Goal: Task Accomplishment & Management: Manage account settings

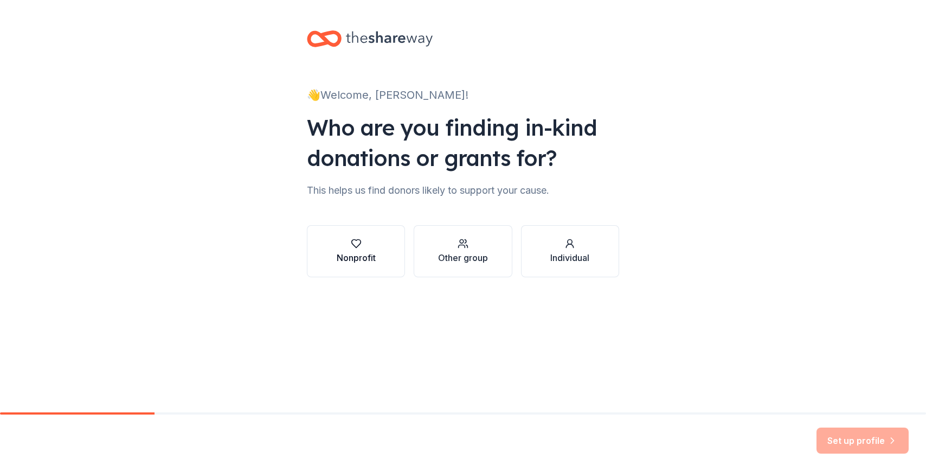
click at [359, 254] on div "Nonprofit" at bounding box center [356, 257] width 39 height 13
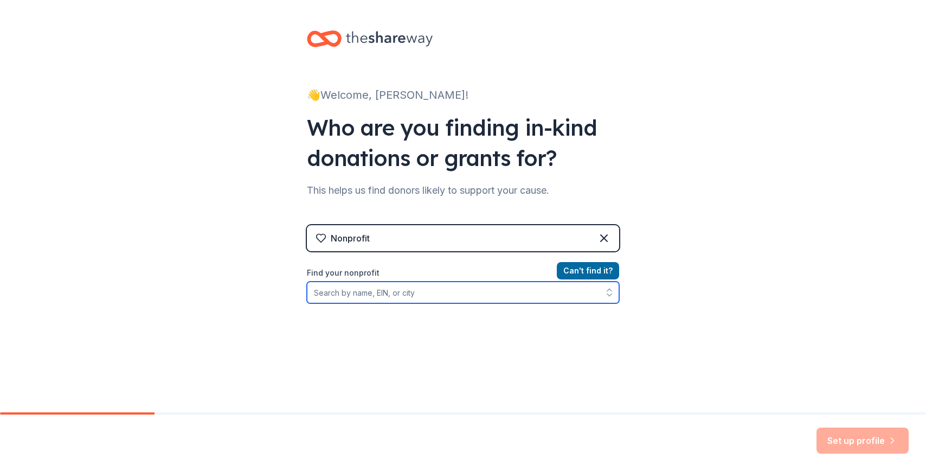
click at [510, 297] on input "Find your nonprofit" at bounding box center [463, 292] width 312 height 22
type input "KLINIC KIDS"
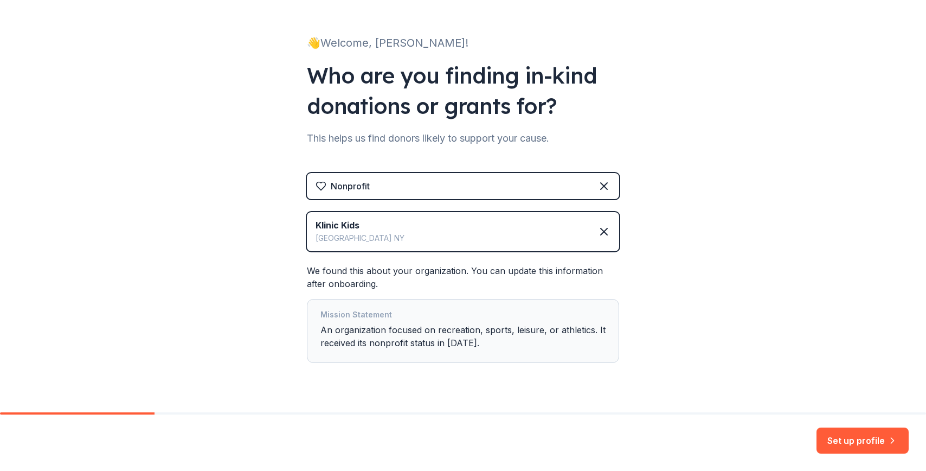
scroll to position [76, 0]
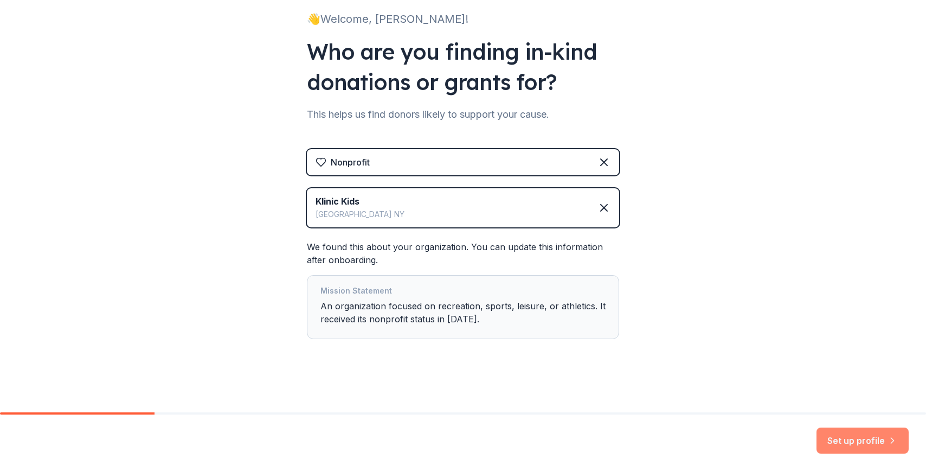
click at [842, 442] on button "Set up profile" at bounding box center [863, 440] width 92 height 26
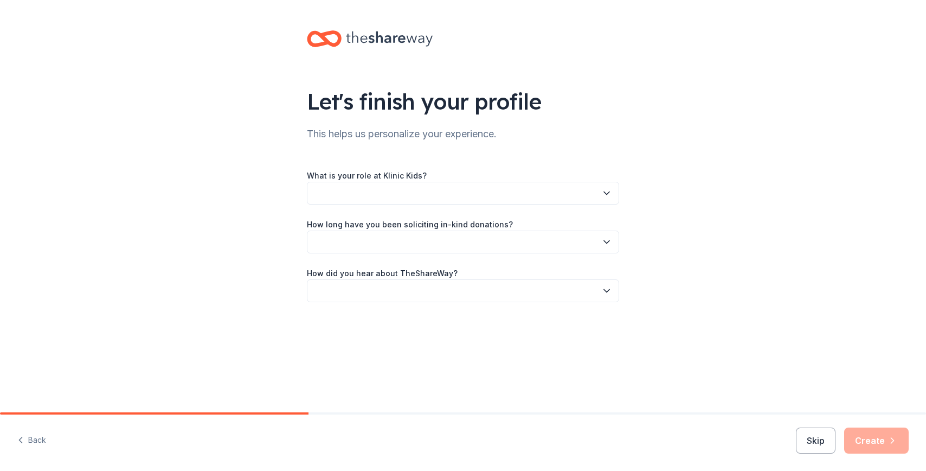
click at [434, 188] on button "button" at bounding box center [463, 193] width 312 height 23
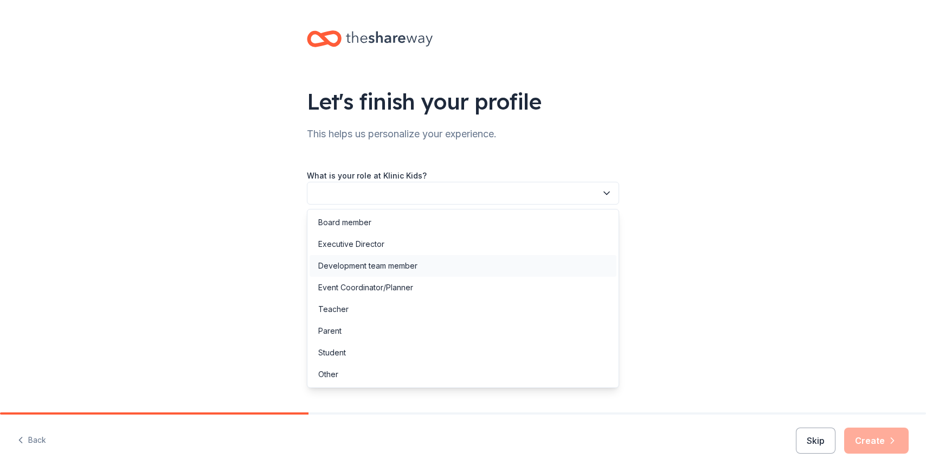
click at [424, 259] on div "Development team member" at bounding box center [463, 266] width 307 height 22
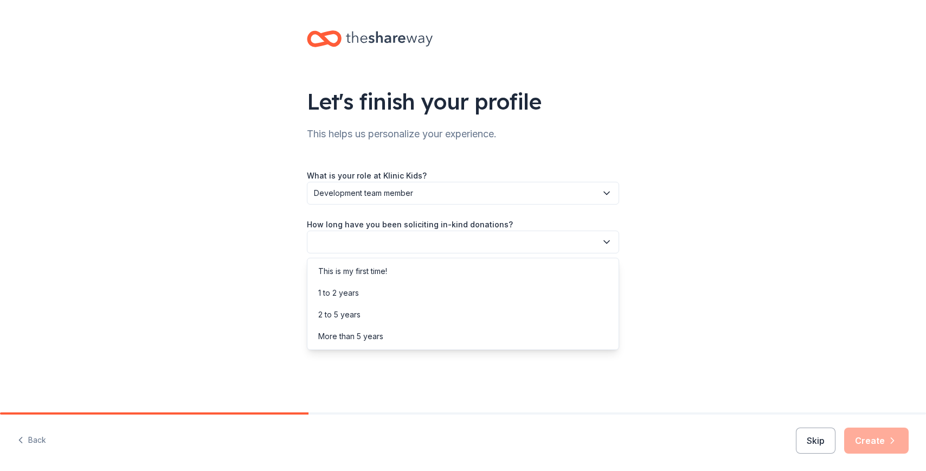
click at [421, 231] on button "button" at bounding box center [463, 242] width 312 height 23
click at [421, 340] on div "More than 5 years" at bounding box center [463, 336] width 307 height 22
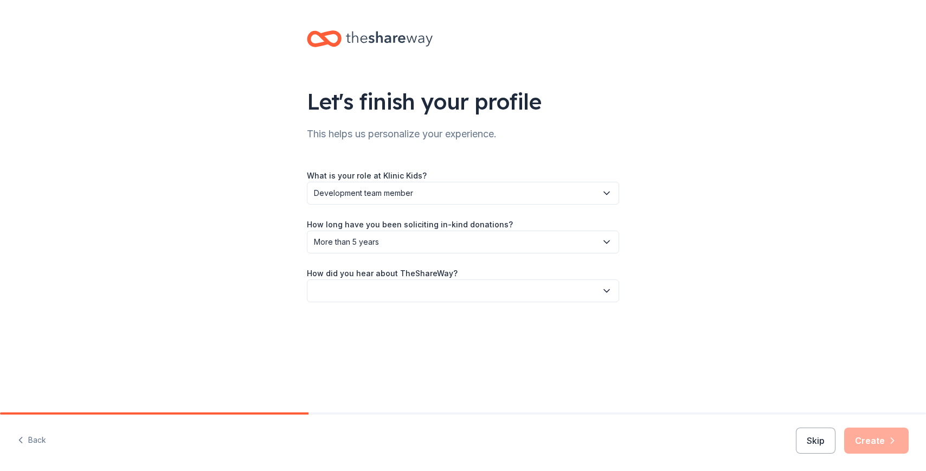
click at [411, 295] on button "button" at bounding box center [463, 290] width 312 height 23
click at [381, 340] on div "Online search" at bounding box center [463, 342] width 307 height 22
click at [865, 432] on button "Create" at bounding box center [876, 440] width 65 height 26
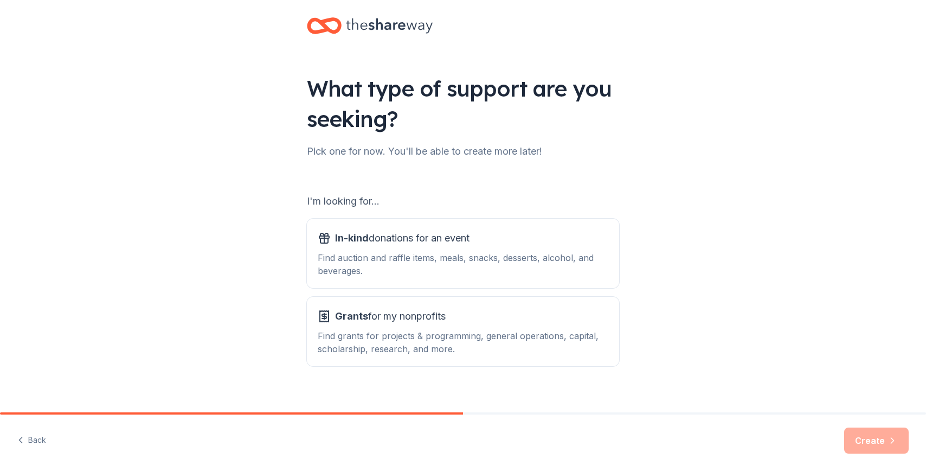
scroll to position [25, 0]
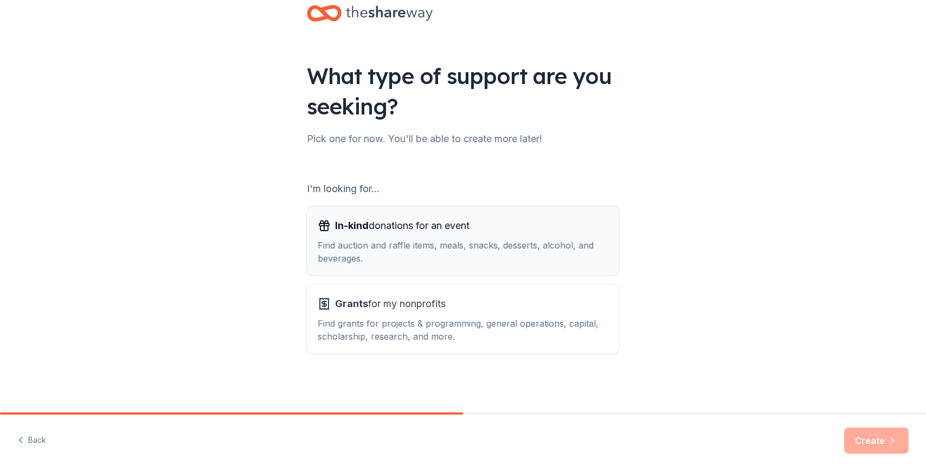
click at [427, 262] on div "Find auction and raffle items, meals, snacks, desserts, alcohol, and beverages." at bounding box center [463, 252] width 291 height 26
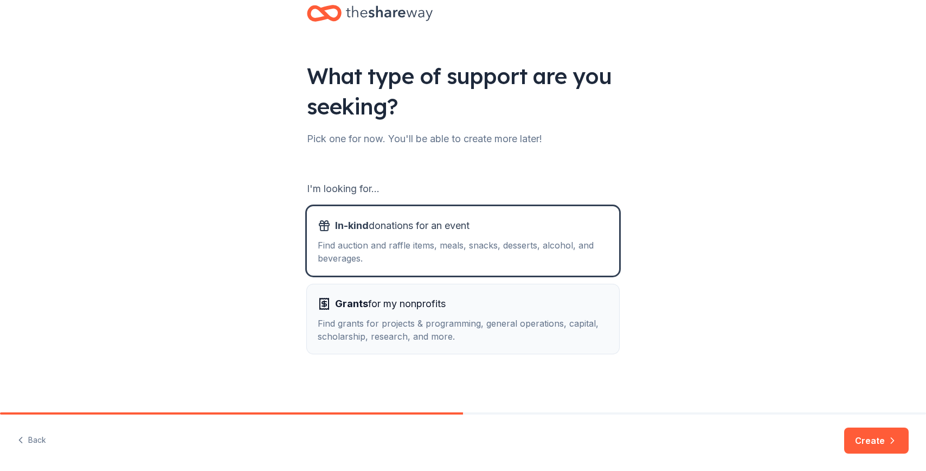
drag, startPoint x: 489, startPoint y: 338, endPoint x: 484, endPoint y: 328, distance: 11.4
click at [488, 336] on div "Find grants for projects & programming, general operations, capital, scholarshi…" at bounding box center [463, 330] width 291 height 26
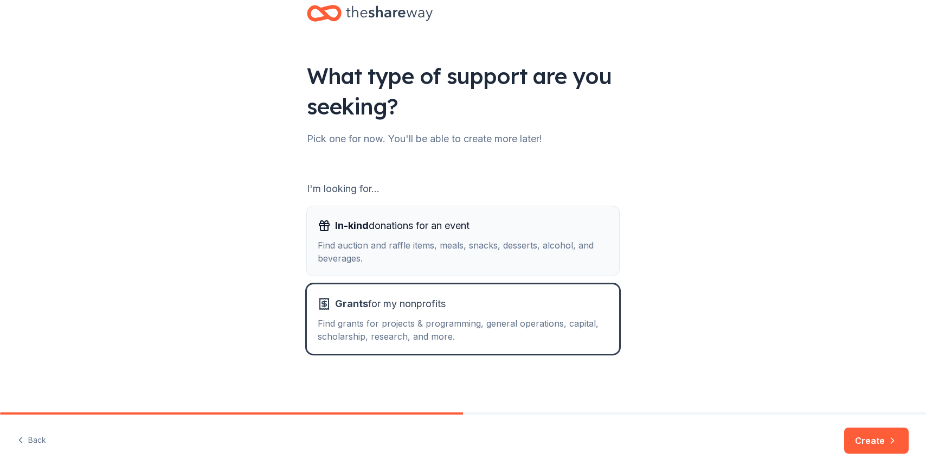
click at [462, 268] on button "In-kind donations for an event Find auction and raffle items, meals, snacks, de…" at bounding box center [463, 240] width 312 height 69
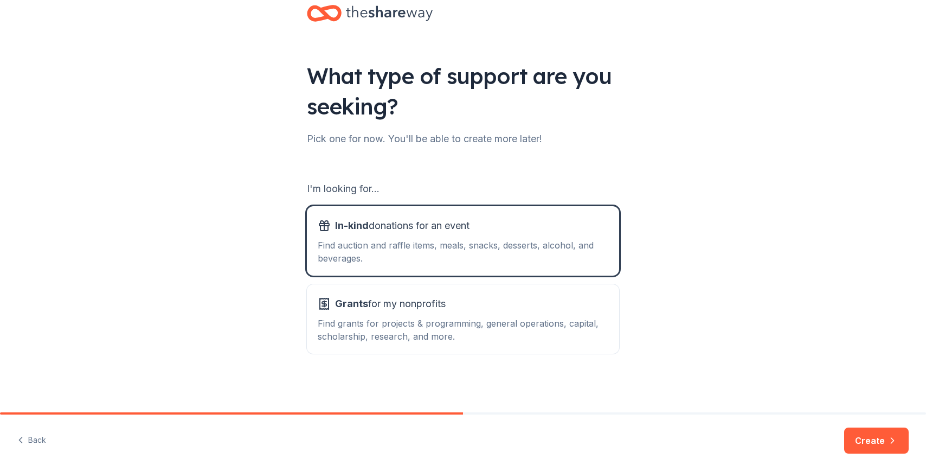
drag, startPoint x: 871, startPoint y: 438, endPoint x: 846, endPoint y: 423, distance: 29.2
click at [870, 437] on button "Create" at bounding box center [876, 440] width 65 height 26
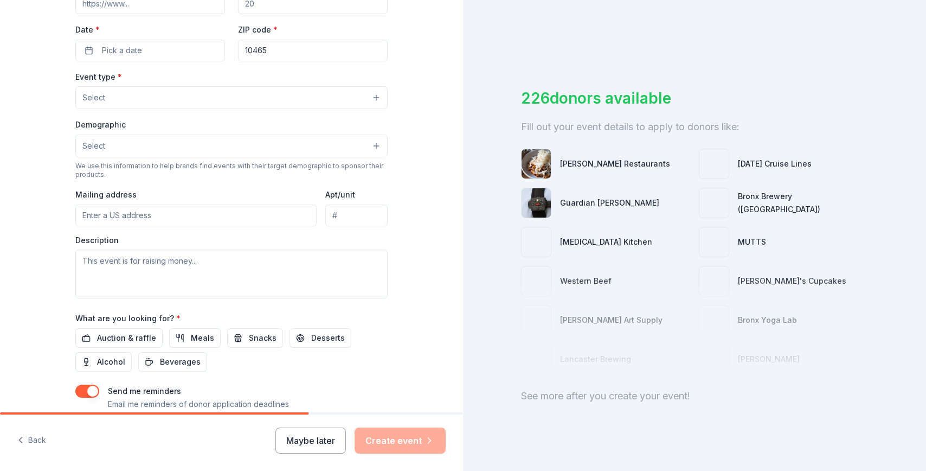
scroll to position [307, 0]
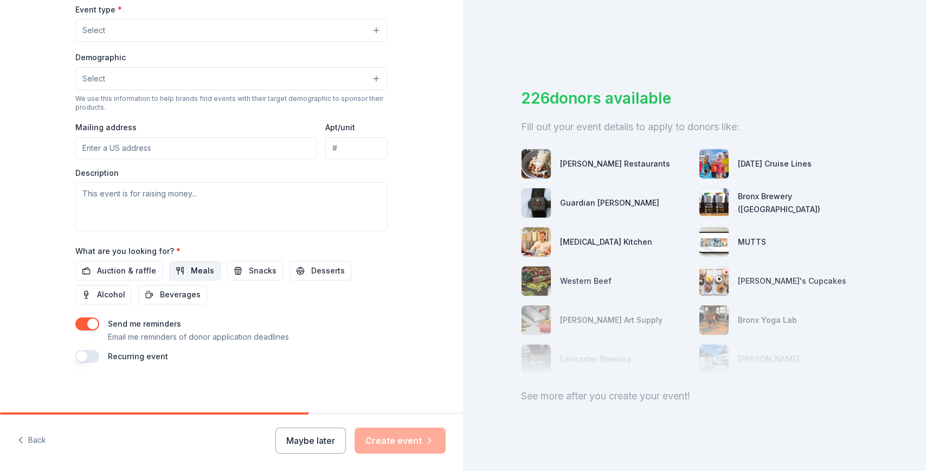
click at [180, 267] on button "Meals" at bounding box center [195, 271] width 52 height 20
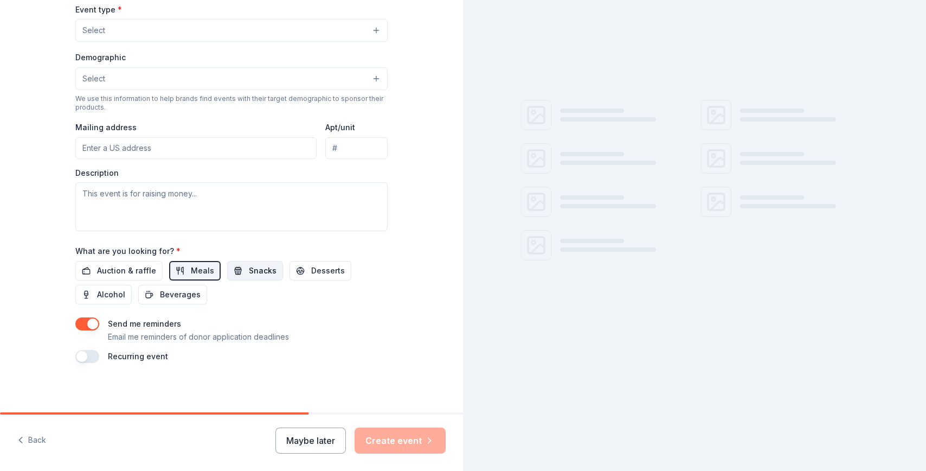
click at [238, 268] on button "Snacks" at bounding box center [255, 271] width 56 height 20
drag, startPoint x: 328, startPoint y: 261, endPoint x: 310, endPoint y: 269, distance: 18.9
click at [327, 264] on span "Desserts" at bounding box center [328, 270] width 34 height 13
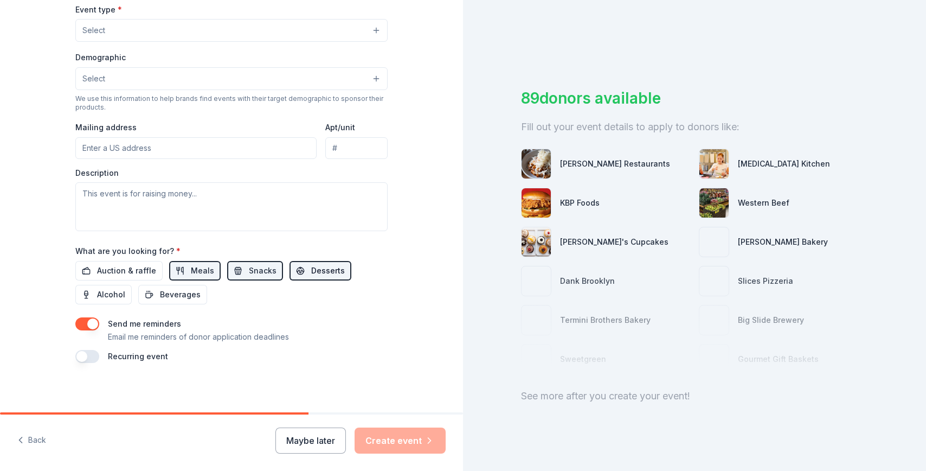
click at [329, 266] on span "Desserts" at bounding box center [328, 270] width 34 height 13
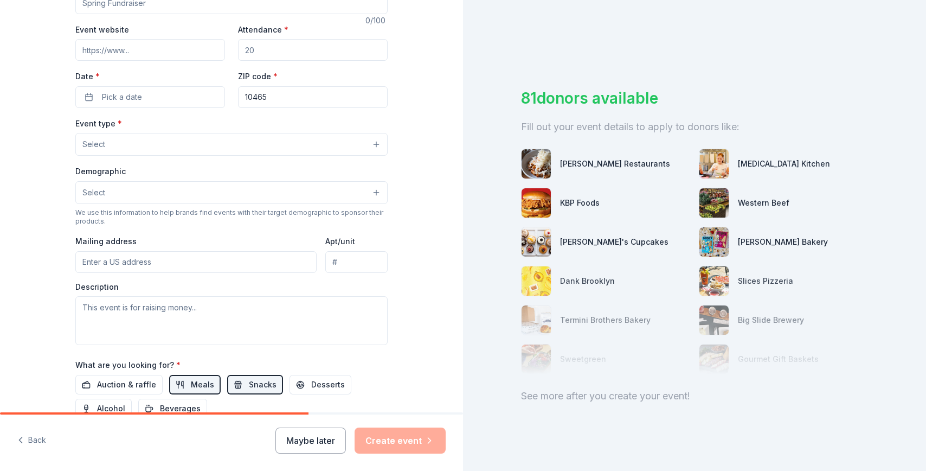
scroll to position [171, 0]
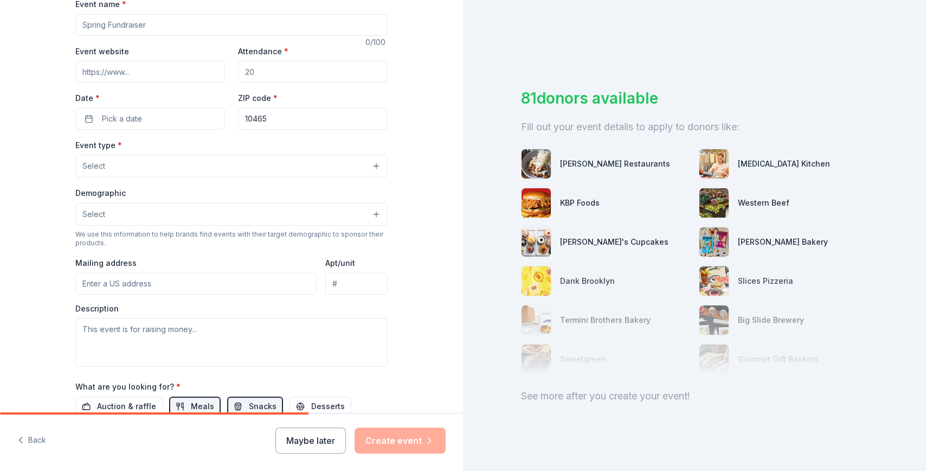
click at [110, 167] on button "Select" at bounding box center [231, 166] width 312 height 23
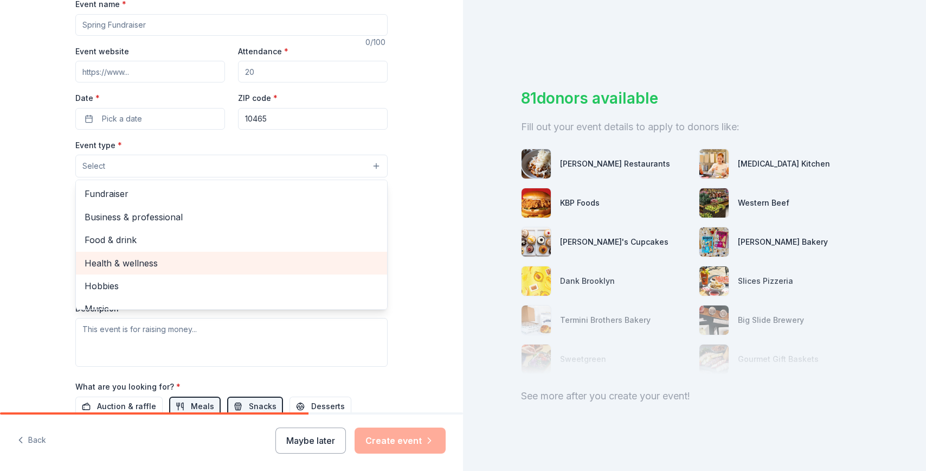
click at [126, 263] on span "Health & wellness" at bounding box center [232, 263] width 294 height 14
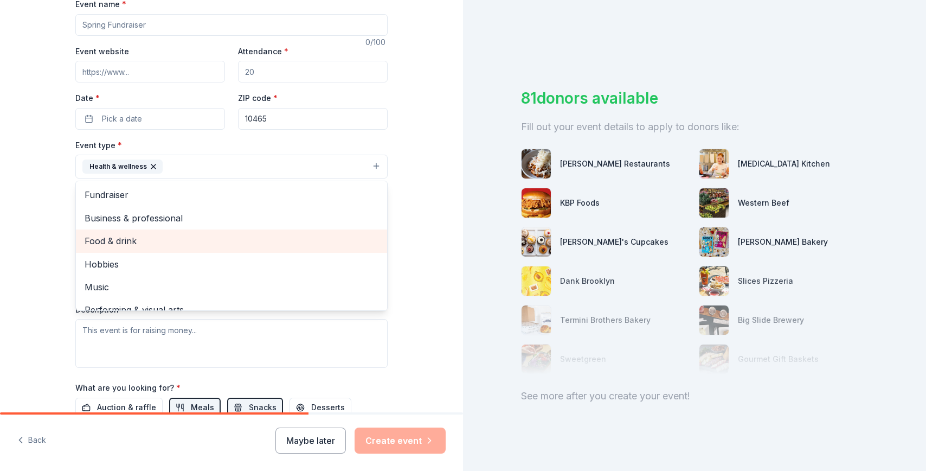
scroll to position [13, 0]
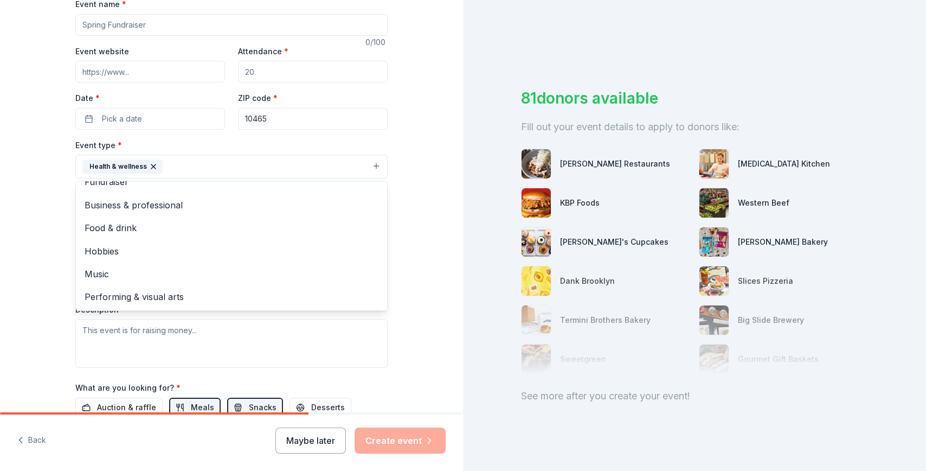
click at [17, 217] on div "Tell us about your event. We'll find in-kind donations you can apply for. Event…" at bounding box center [231, 190] width 463 height 723
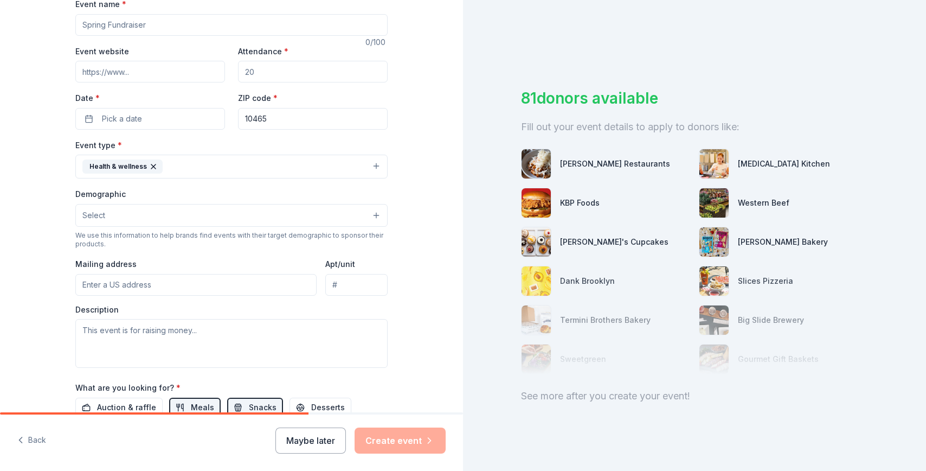
click at [120, 215] on button "Select" at bounding box center [231, 215] width 312 height 23
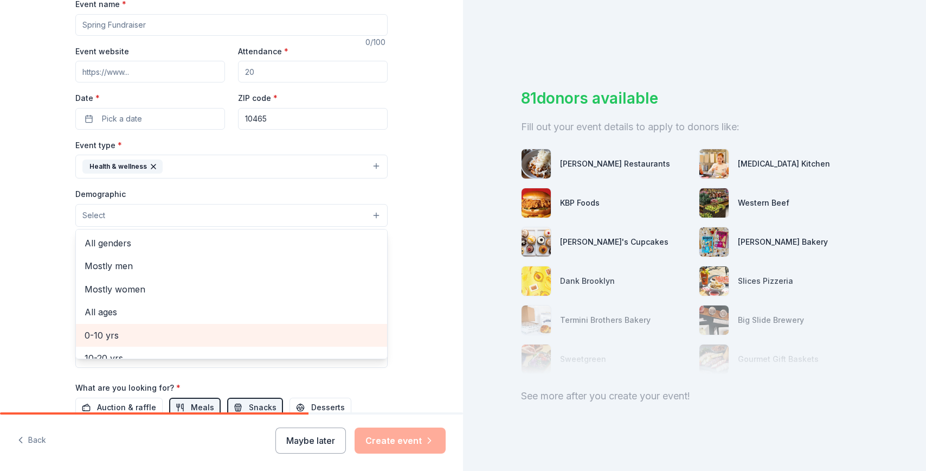
scroll to position [68, 0]
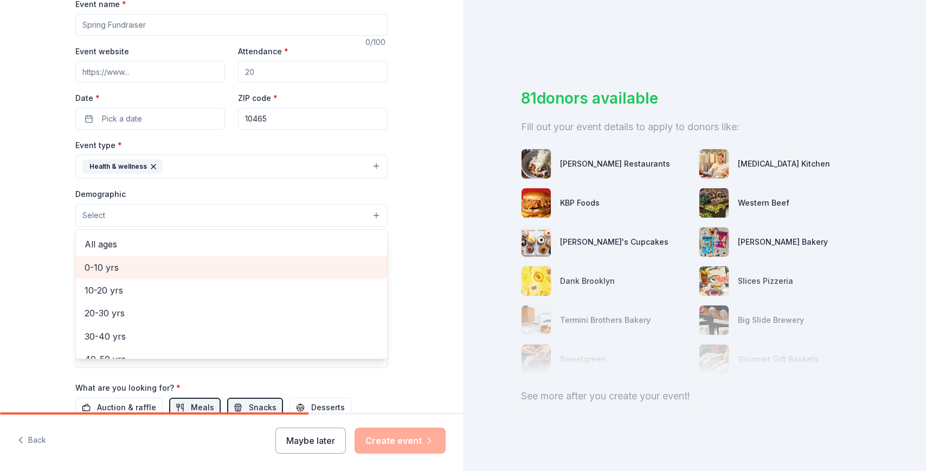
click at [114, 267] on span "0-10 yrs" at bounding box center [232, 267] width 294 height 14
click at [120, 264] on span "10-20 yrs" at bounding box center [232, 268] width 294 height 14
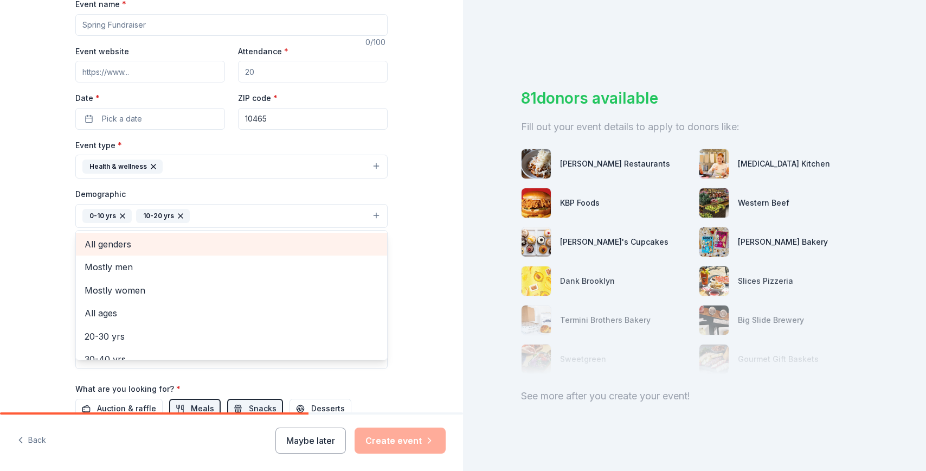
click at [121, 242] on span "All genders" at bounding box center [232, 244] width 294 height 14
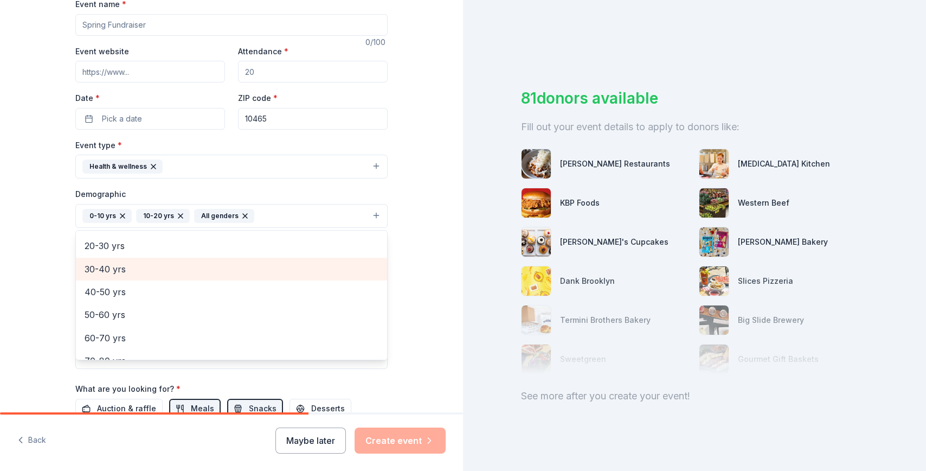
scroll to position [105, 0]
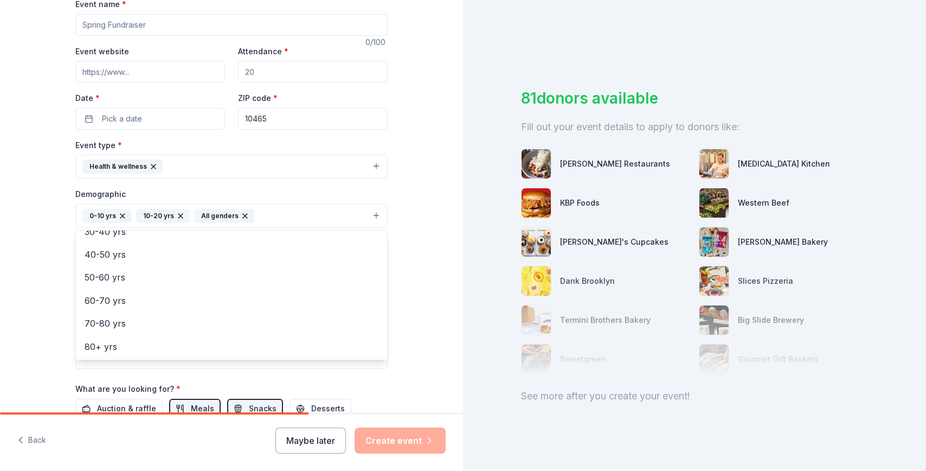
click at [14, 263] on div "Tell us about your event. We'll find in-kind donations you can apply for. Event…" at bounding box center [231, 191] width 463 height 724
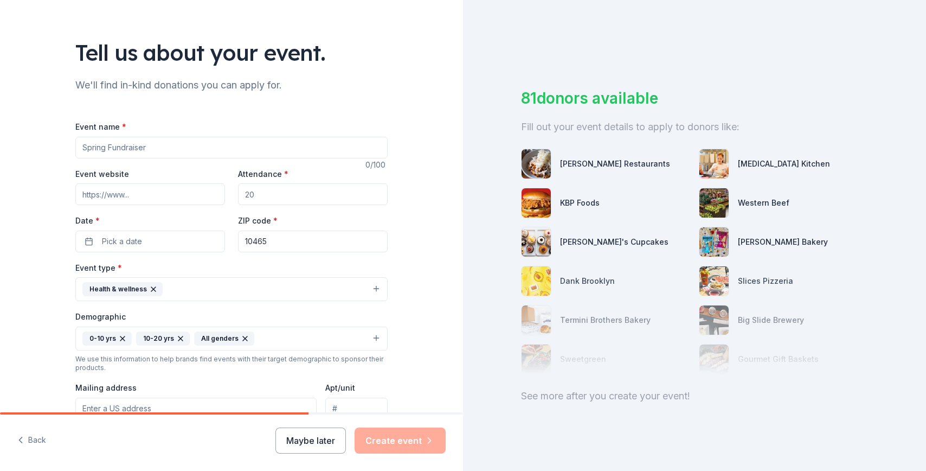
scroll to position [37, 0]
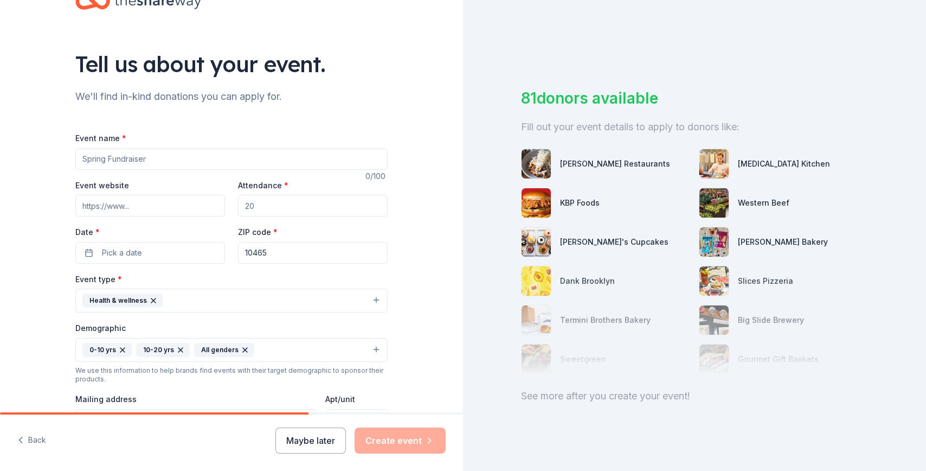
click at [140, 158] on input "Event name *" at bounding box center [231, 159] width 312 height 22
type input "k"
type input "KLINIC KIDS EVENTS"
click at [277, 200] on input "Attendance *" at bounding box center [313, 206] width 150 height 22
type input "120"
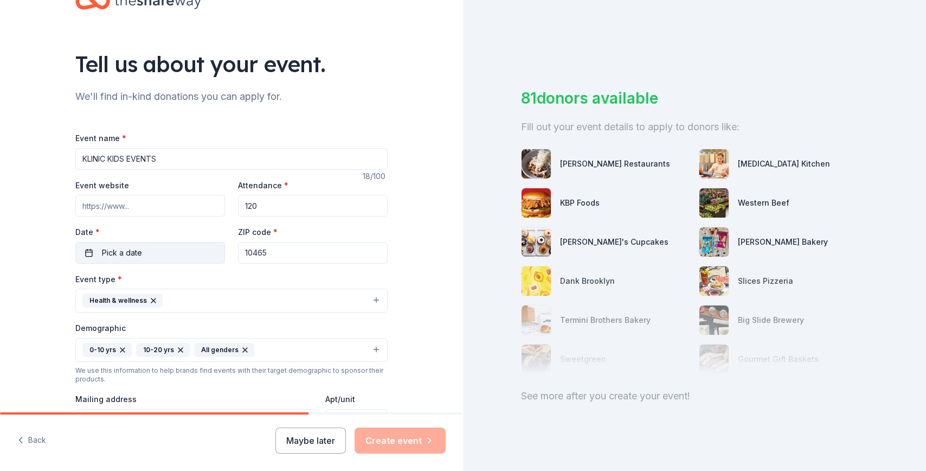
click at [132, 250] on span "Pick a date" at bounding box center [122, 252] width 40 height 13
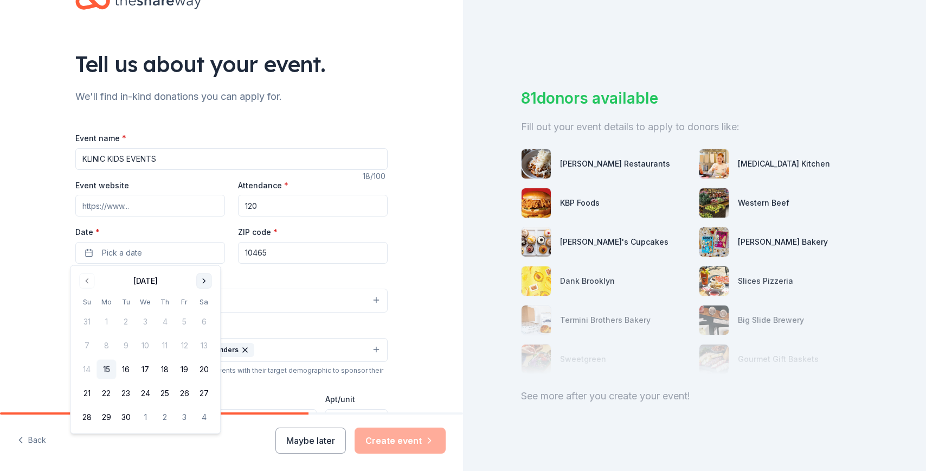
click at [203, 282] on button "Go to next month" at bounding box center [203, 280] width 15 height 15
click at [203, 318] on button "4" at bounding box center [204, 322] width 20 height 20
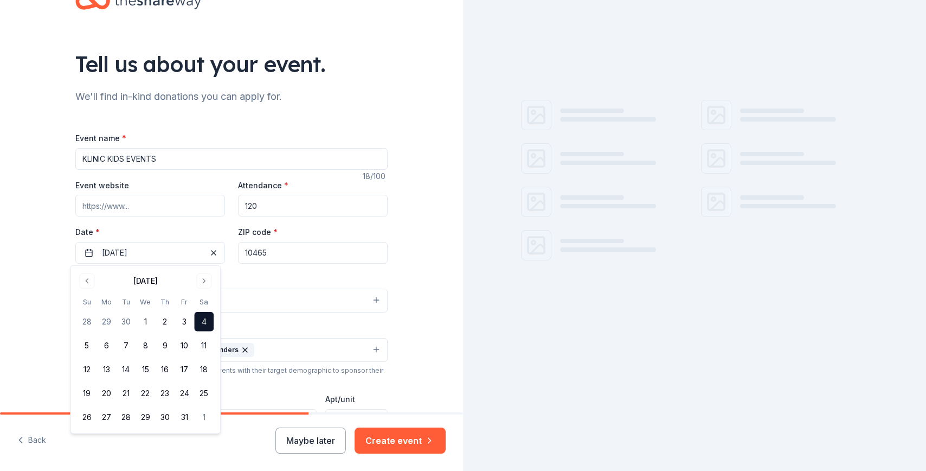
click at [316, 246] on input "10465" at bounding box center [313, 253] width 150 height 22
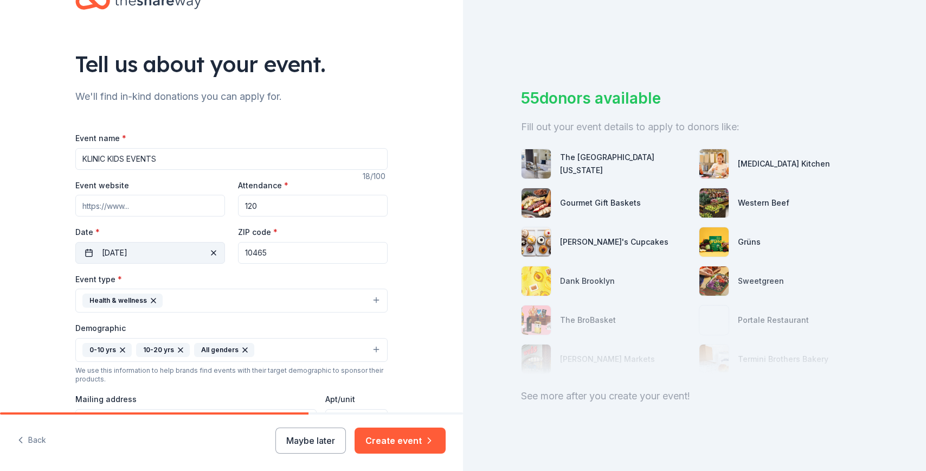
drag, startPoint x: 316, startPoint y: 246, endPoint x: 196, endPoint y: 247, distance: 119.9
click at [196, 247] on div "Event website Attendance * 120 Date * 10/04/2025 ZIP code * 10465" at bounding box center [231, 220] width 312 height 85
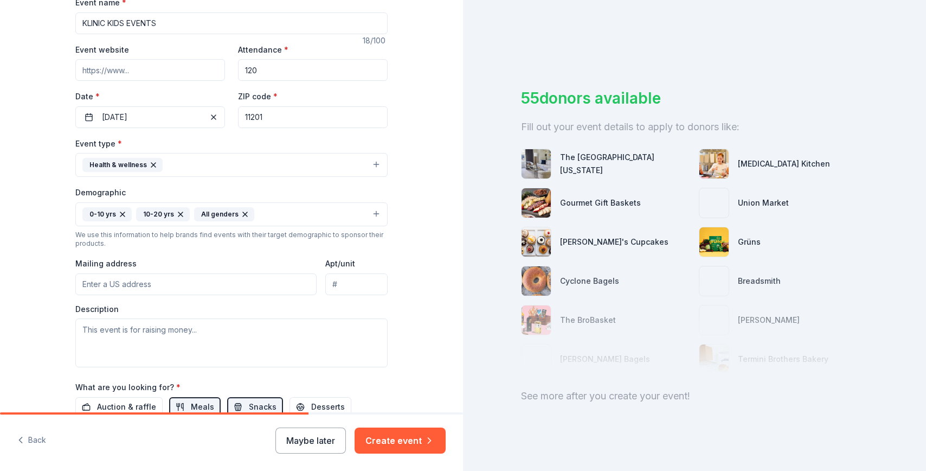
scroll to position [309, 0]
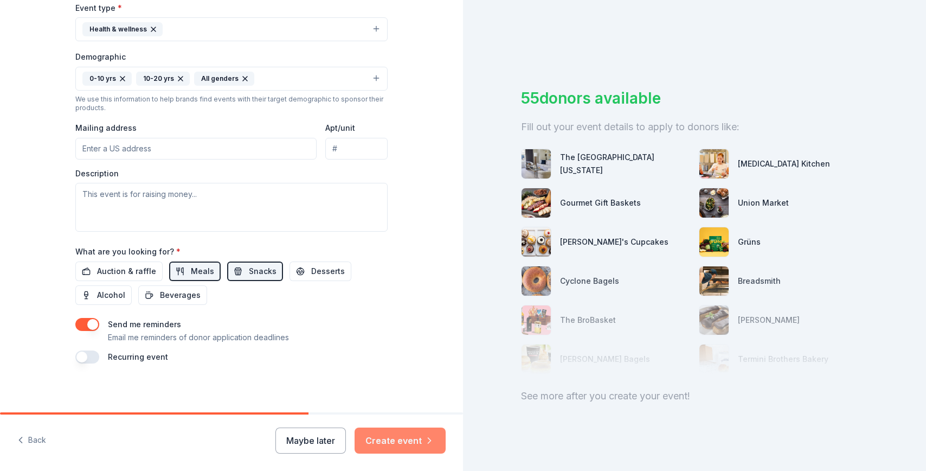
type input "11201"
click at [419, 436] on button "Create event" at bounding box center [400, 440] width 91 height 26
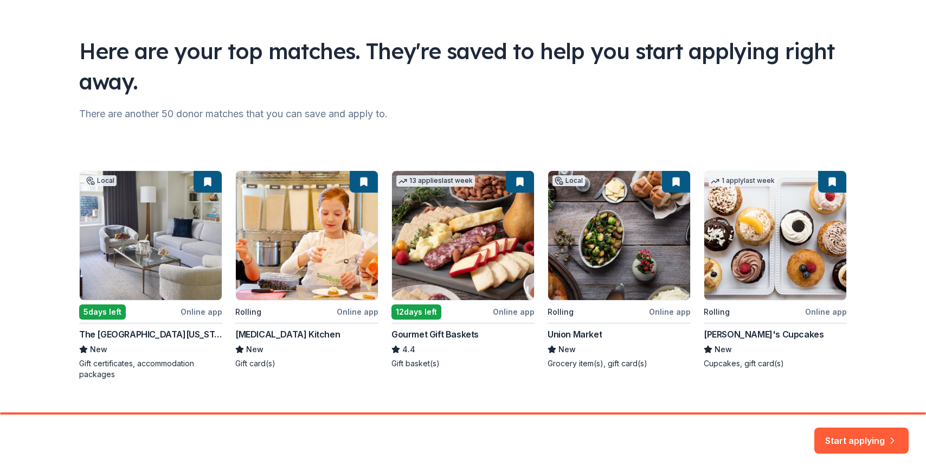
scroll to position [69, 0]
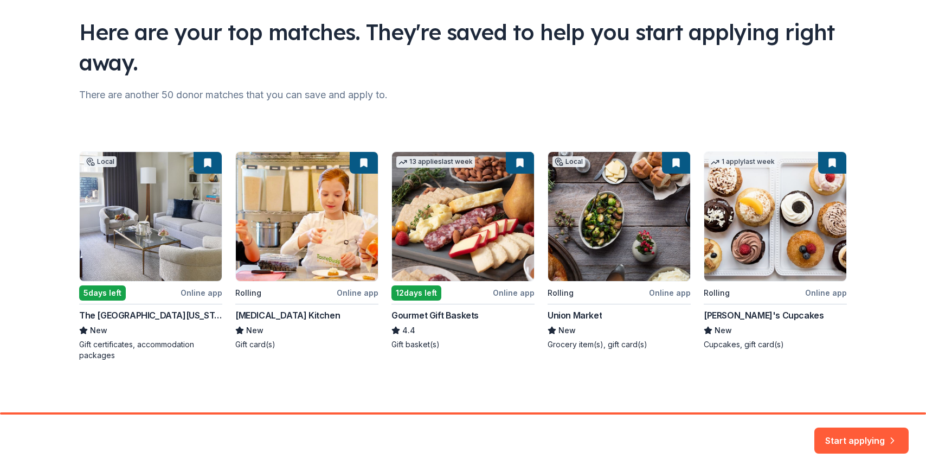
click at [615, 230] on div "Local 5 days left Online app The Peninsula New York New Gift certificates, acco…" at bounding box center [463, 255] width 768 height 209
drag, startPoint x: 855, startPoint y: 437, endPoint x: 773, endPoint y: 292, distance: 166.4
click at [855, 437] on button "Start applying" at bounding box center [862, 434] width 94 height 26
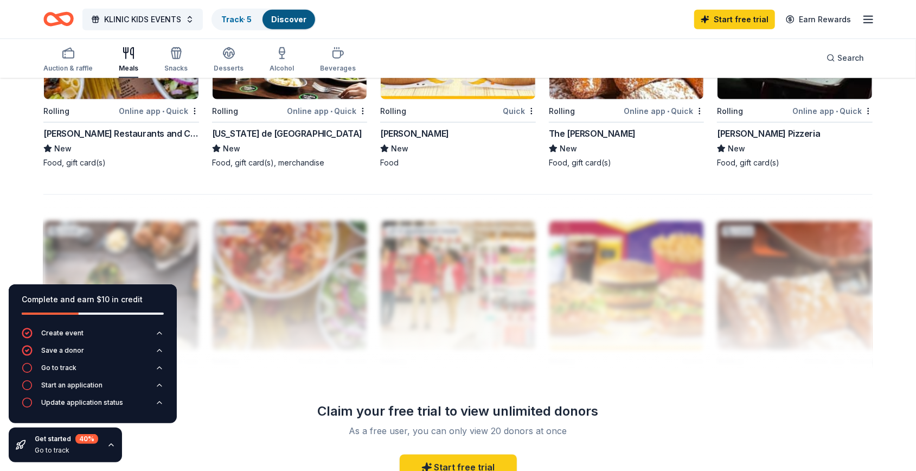
scroll to position [1017, 0]
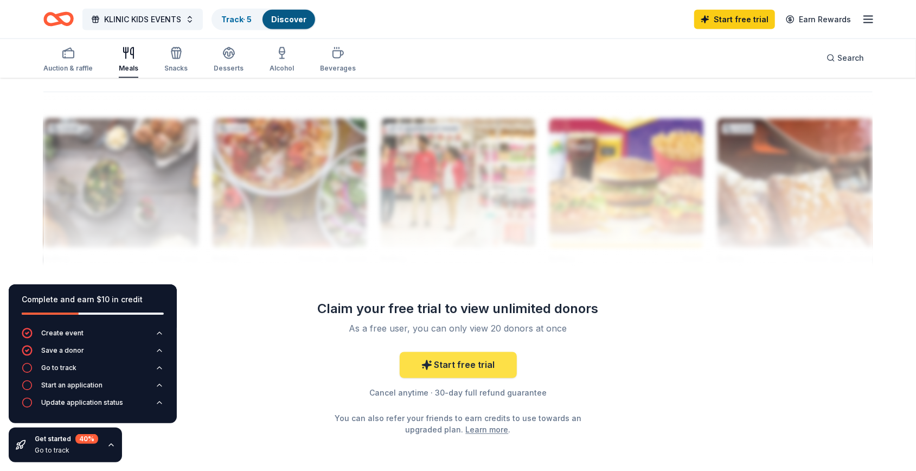
click at [460, 367] on link "Start free trial" at bounding box center [458, 365] width 117 height 26
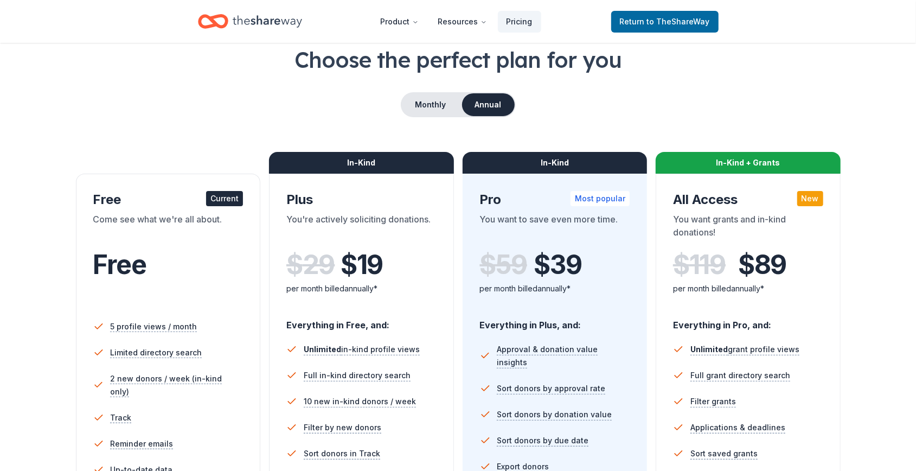
scroll to position [136, 0]
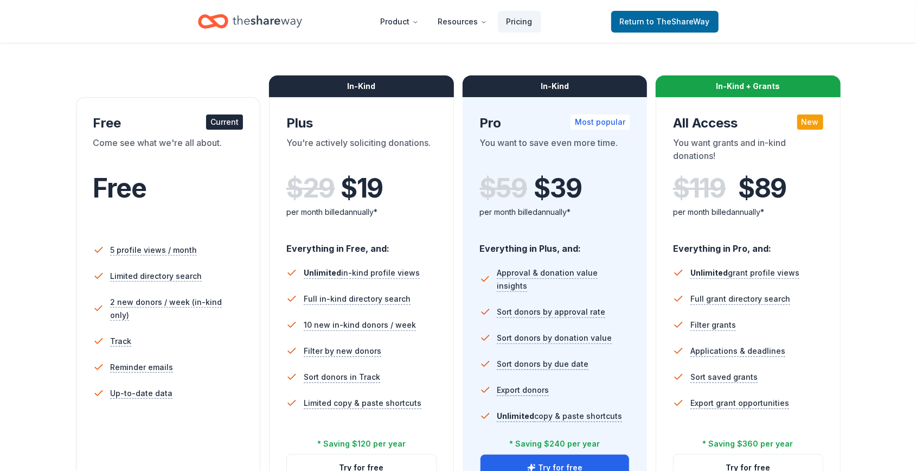
click at [371, 230] on div "$ 29 $ 19 per month billed annually*" at bounding box center [361, 203] width 150 height 60
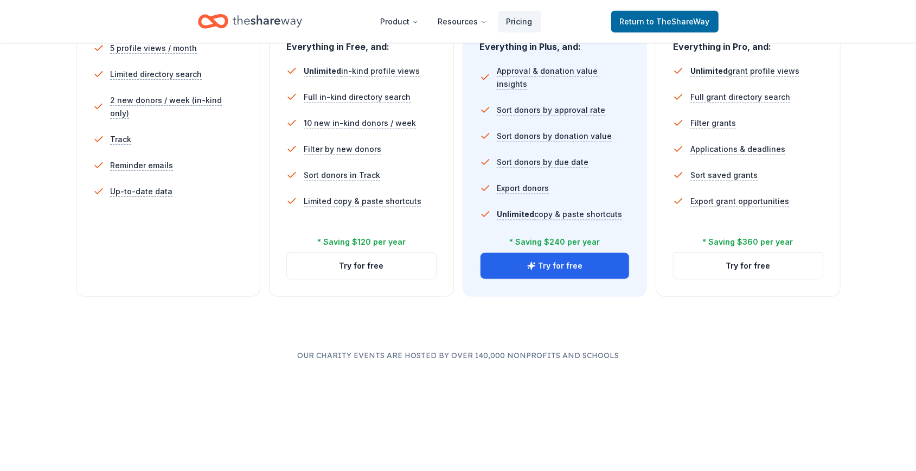
scroll to position [339, 0]
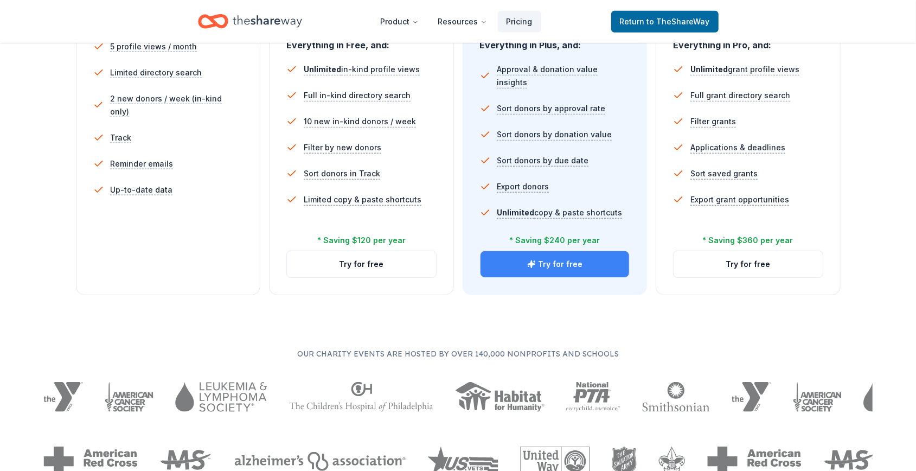
click at [565, 266] on button "Try for free" at bounding box center [555, 264] width 149 height 26
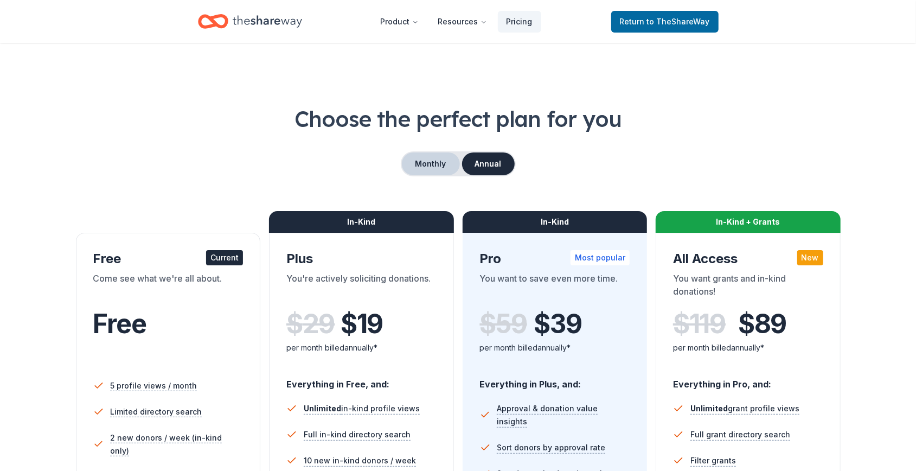
click at [432, 169] on button "Monthly" at bounding box center [431, 163] width 58 height 23
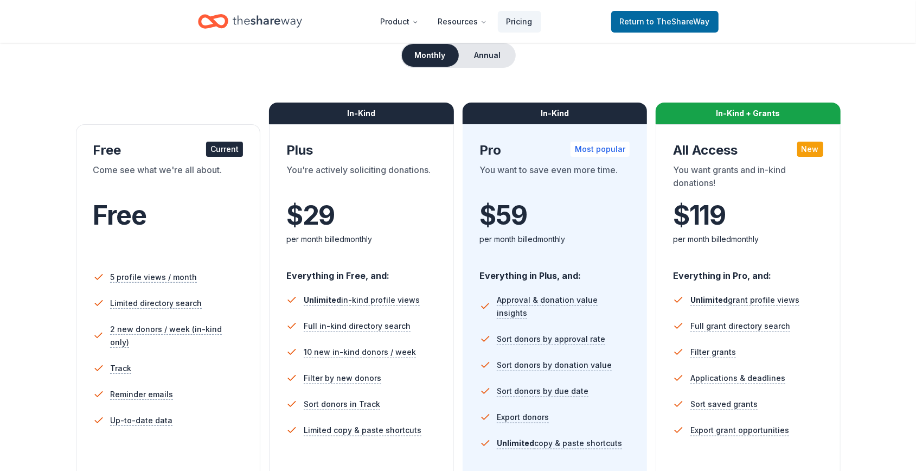
scroll to position [203, 0]
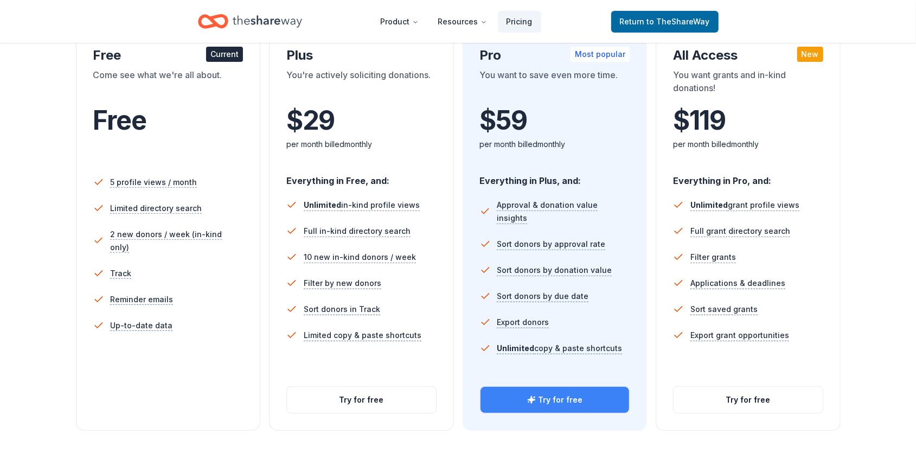
click at [560, 402] on button "Try for free" at bounding box center [555, 400] width 149 height 26
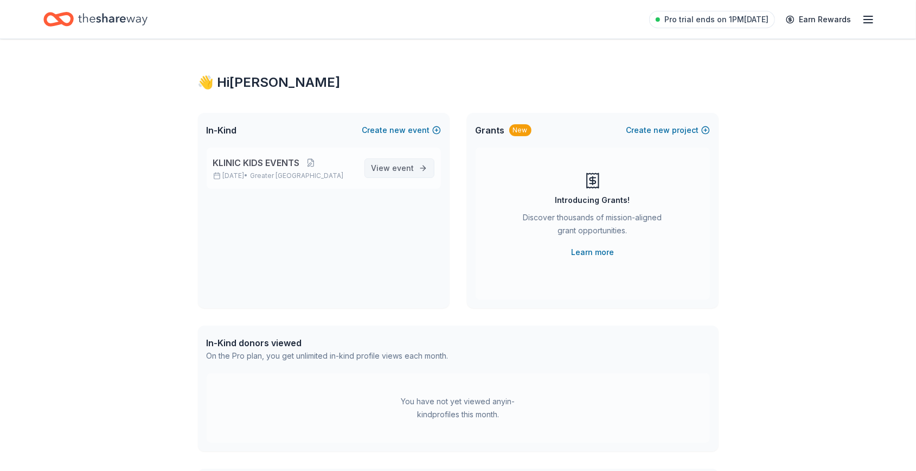
click at [410, 170] on span "event" at bounding box center [404, 167] width 22 height 9
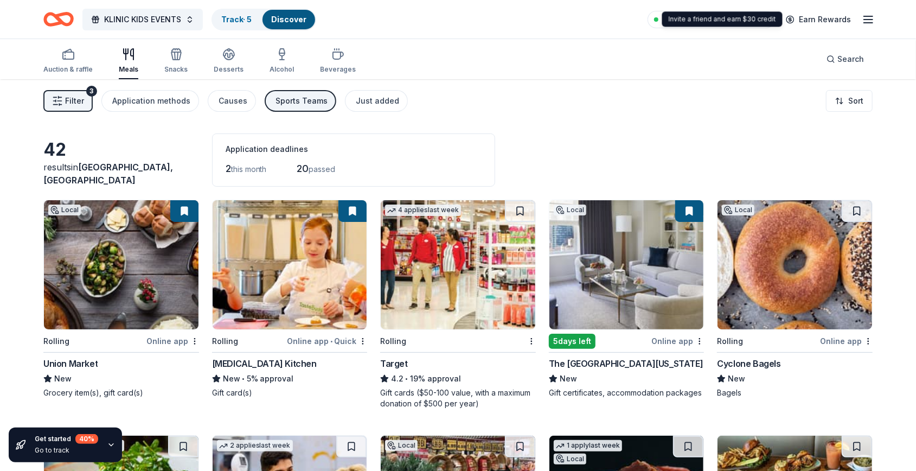
click at [865, 20] on icon "button" at bounding box center [868, 19] width 13 height 13
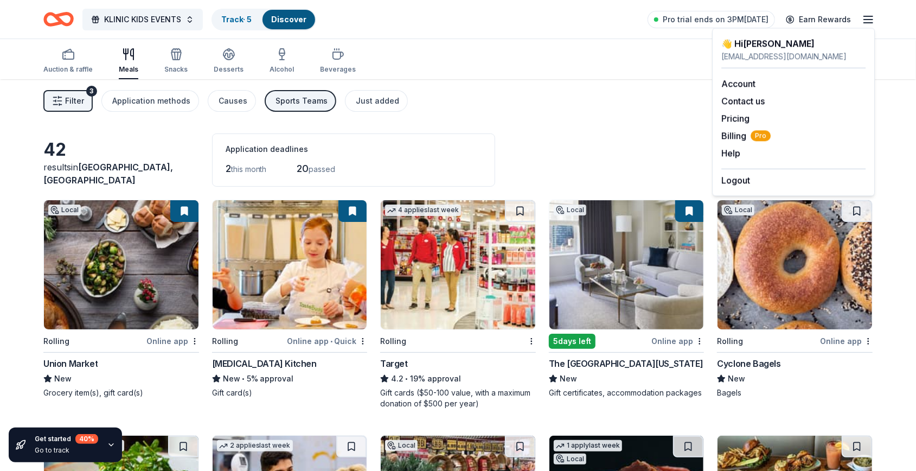
drag, startPoint x: 857, startPoint y: 24, endPoint x: 840, endPoint y: 35, distance: 20.9
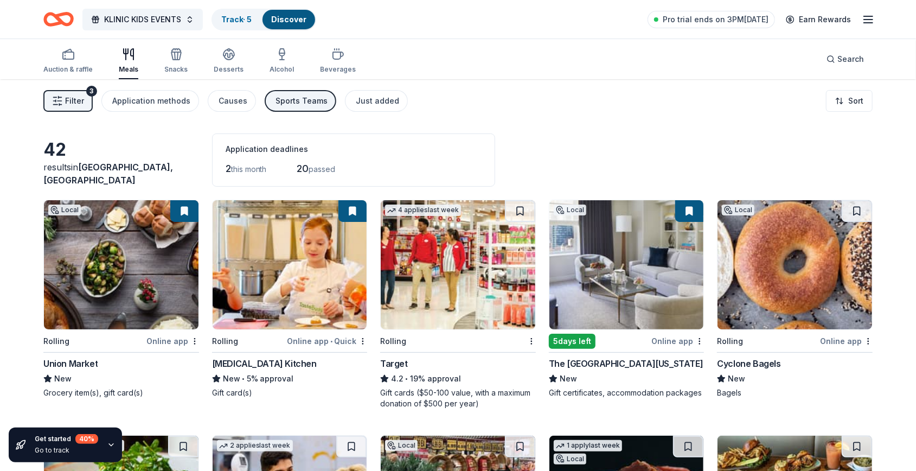
drag, startPoint x: 840, startPoint y: 35, endPoint x: 492, endPoint y: 65, distance: 348.4
click at [430, 78] on div "Auction & raffle Meals Snacks Desserts Alcohol Beverages Search" at bounding box center [457, 59] width 829 height 40
click at [859, 25] on div "Pro trial ends on 3PM, 9/22 Earn Rewards" at bounding box center [761, 19] width 227 height 25
click at [872, 20] on icon "button" at bounding box center [868, 19] width 13 height 13
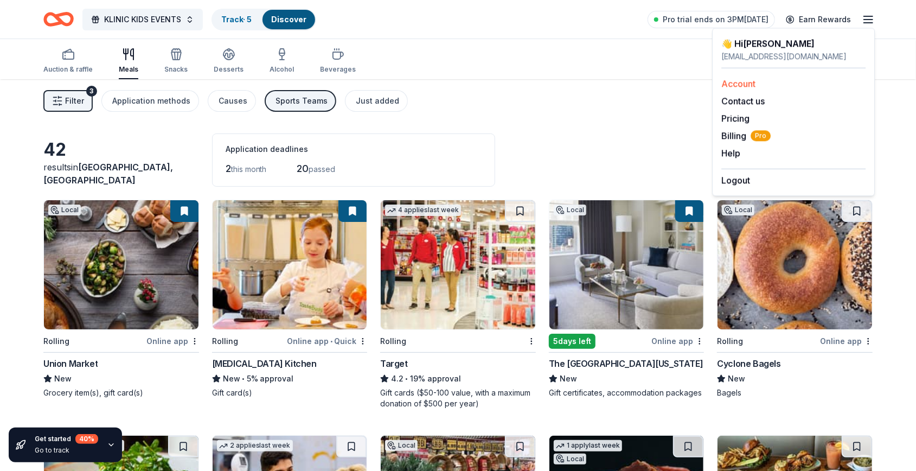
click at [752, 81] on link "Account" at bounding box center [738, 83] width 34 height 11
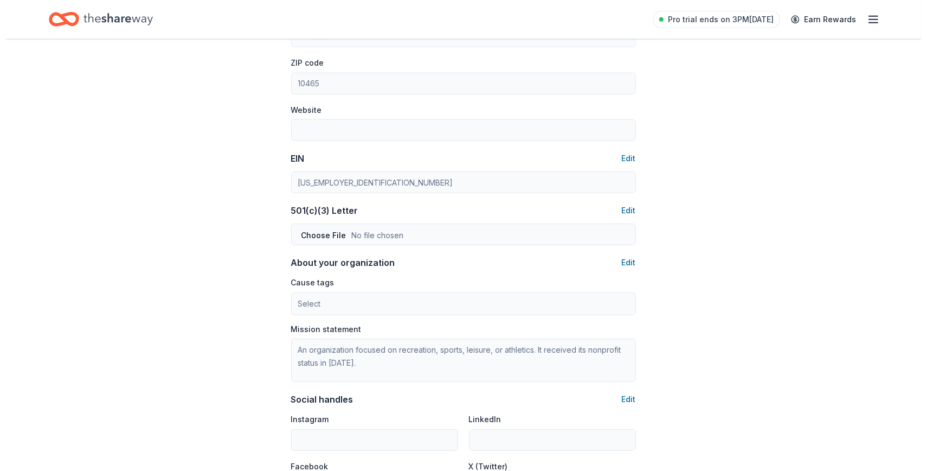
scroll to position [407, 0]
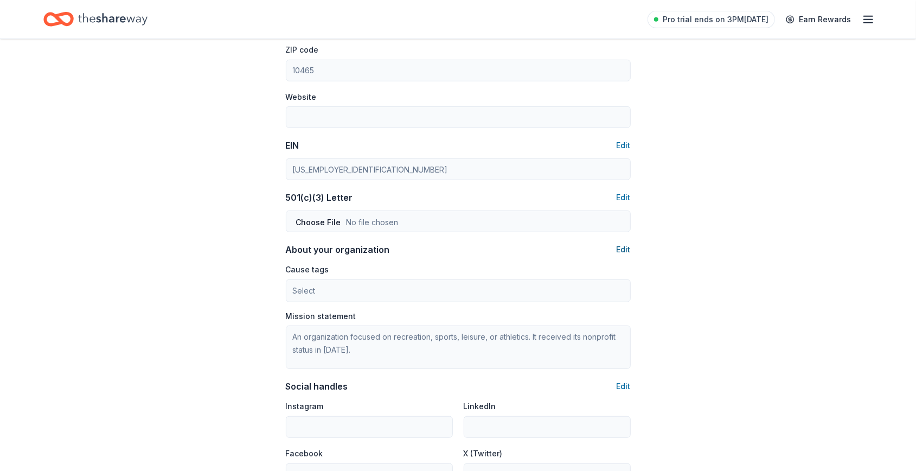
click at [624, 247] on button "Edit" at bounding box center [624, 249] width 14 height 13
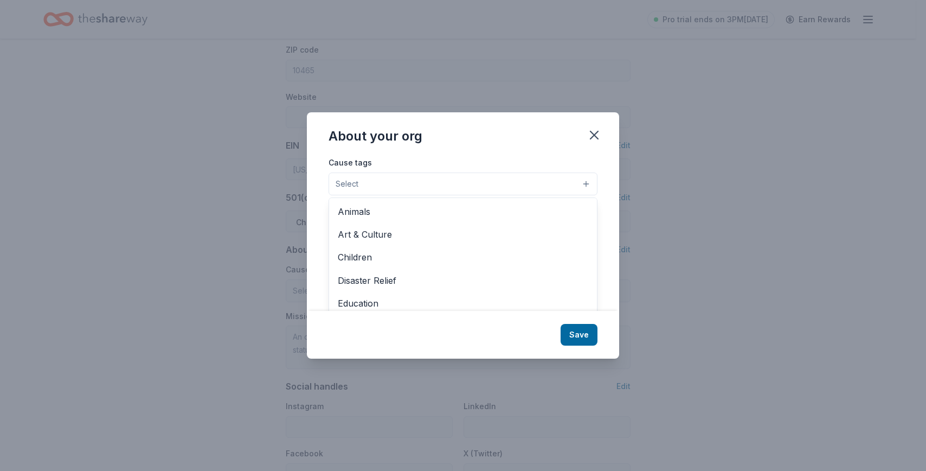
click at [375, 182] on button "Select" at bounding box center [463, 183] width 269 height 23
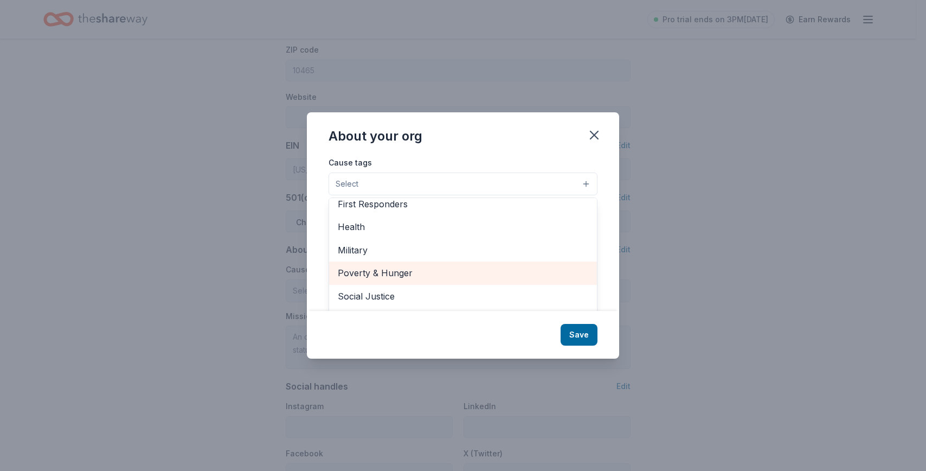
scroll to position [151, 0]
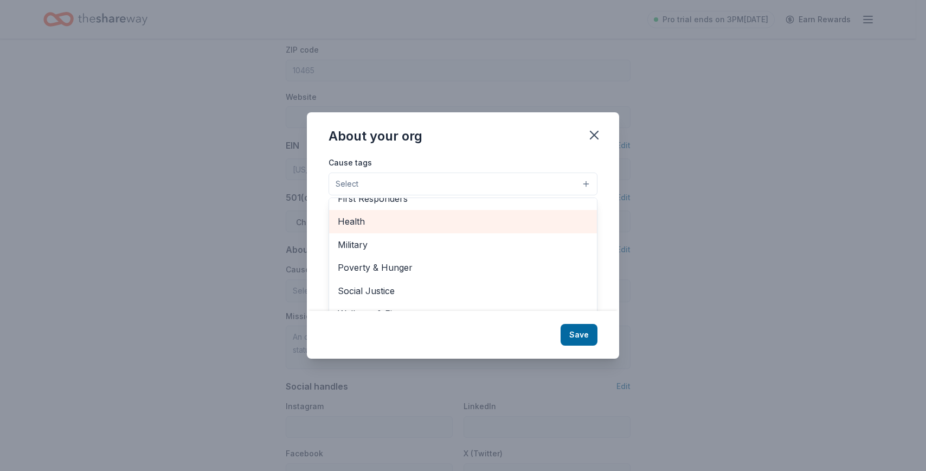
click at [362, 232] on div "Health" at bounding box center [463, 221] width 268 height 23
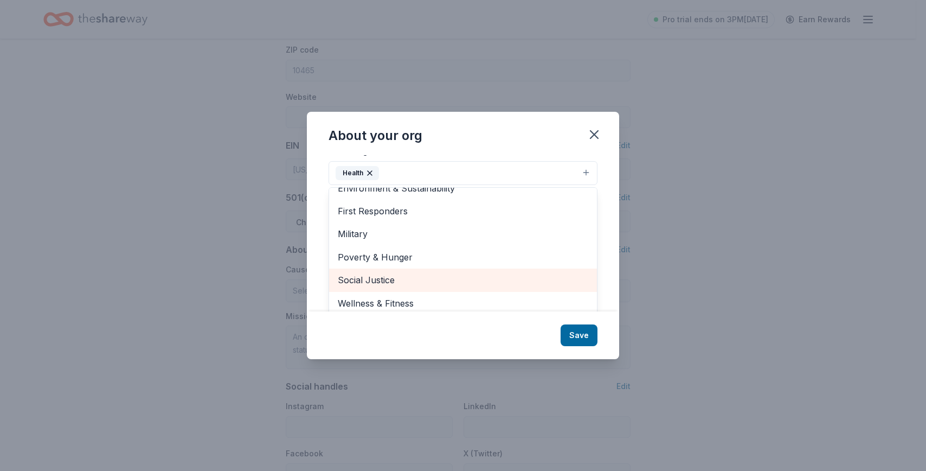
scroll to position [16, 0]
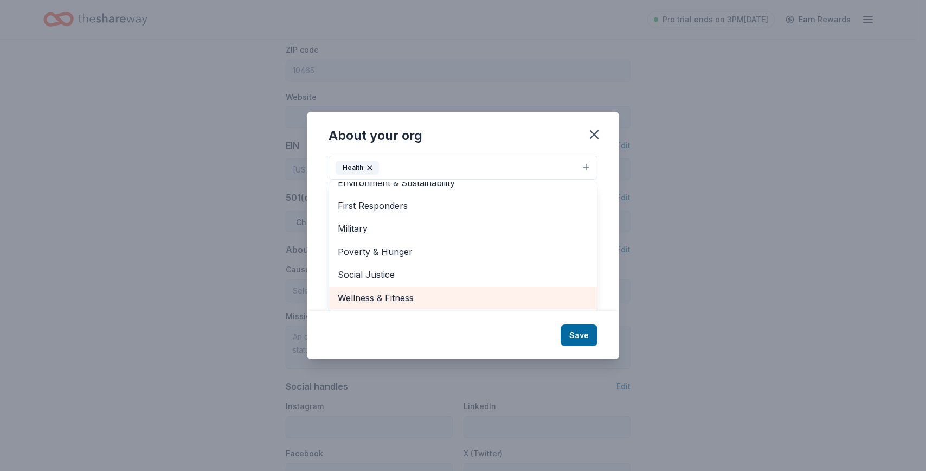
click at [407, 295] on span "Wellness & Fitness" at bounding box center [463, 298] width 251 height 14
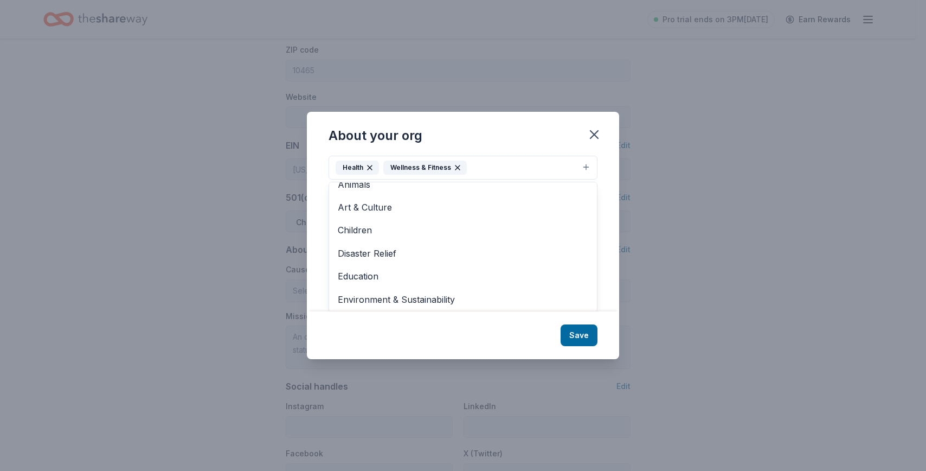
scroll to position [0, 0]
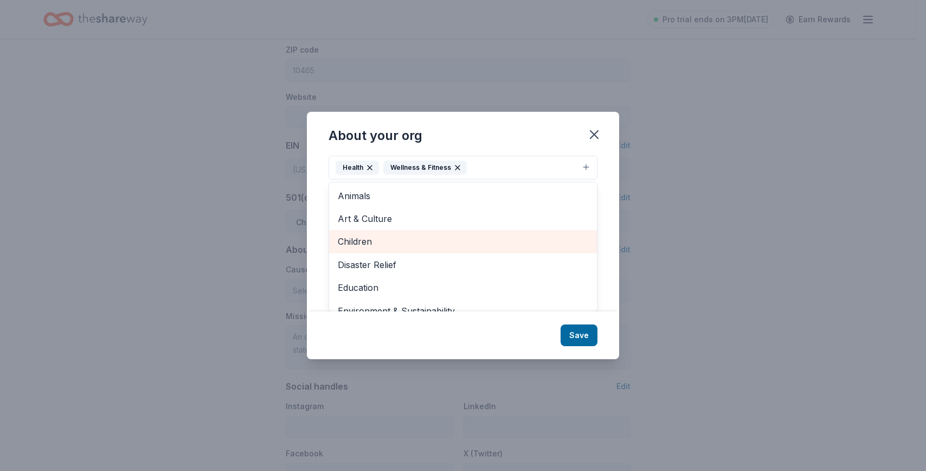
click at [395, 232] on div "Children" at bounding box center [463, 241] width 268 height 23
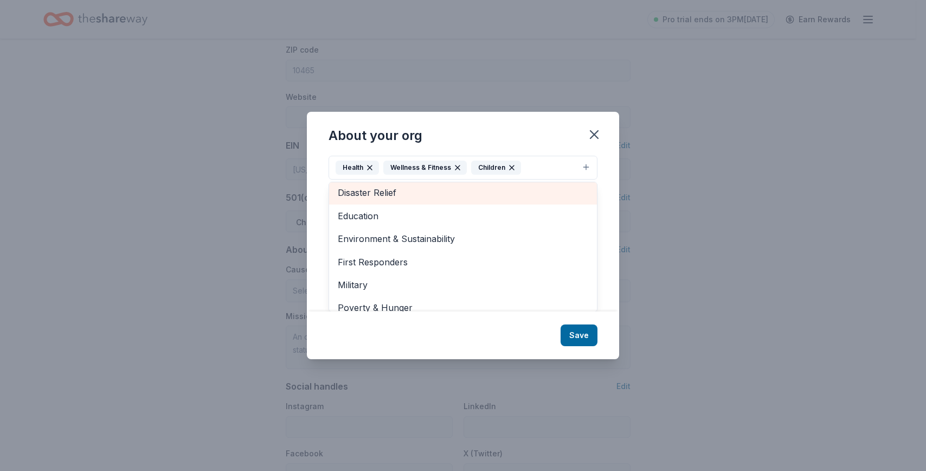
scroll to position [81, 0]
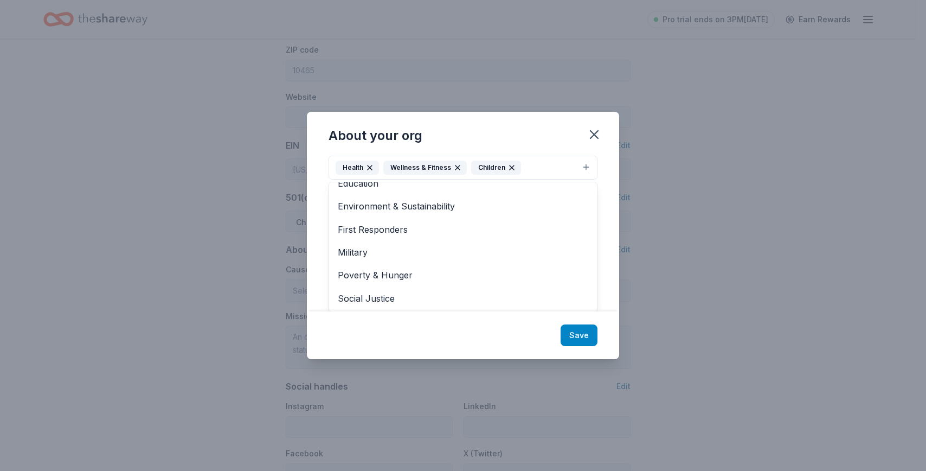
click at [580, 332] on div "About your org Cause tags Health Wellness & Fitness Children Animals Art & Cult…" at bounding box center [463, 235] width 312 height 247
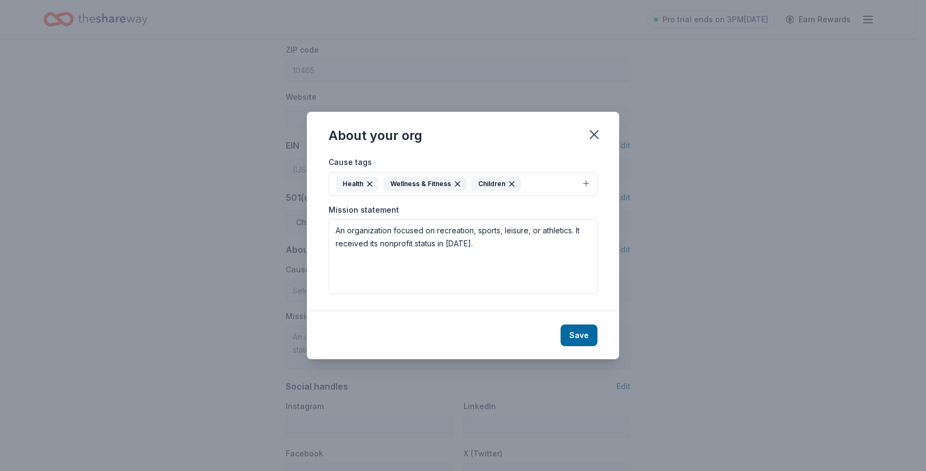
scroll to position [0, 0]
drag, startPoint x: 482, startPoint y: 245, endPoint x: 258, endPoint y: 220, distance: 226.0
click at [258, 220] on div "About your org Cause tags Health Wellness & Fitness Children Mission statement …" at bounding box center [463, 235] width 926 height 471
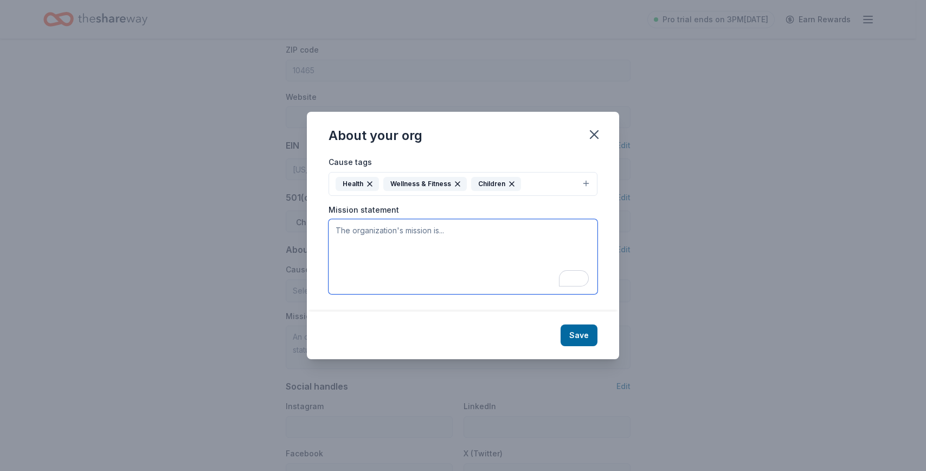
paste textarea "Klinic Kids is dedicated to unlocking the full potential of every child, guidin…"
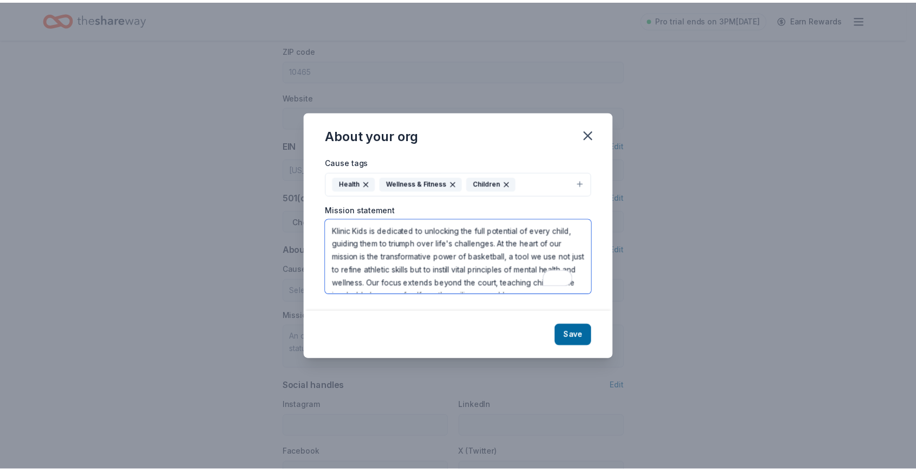
scroll to position [7, 0]
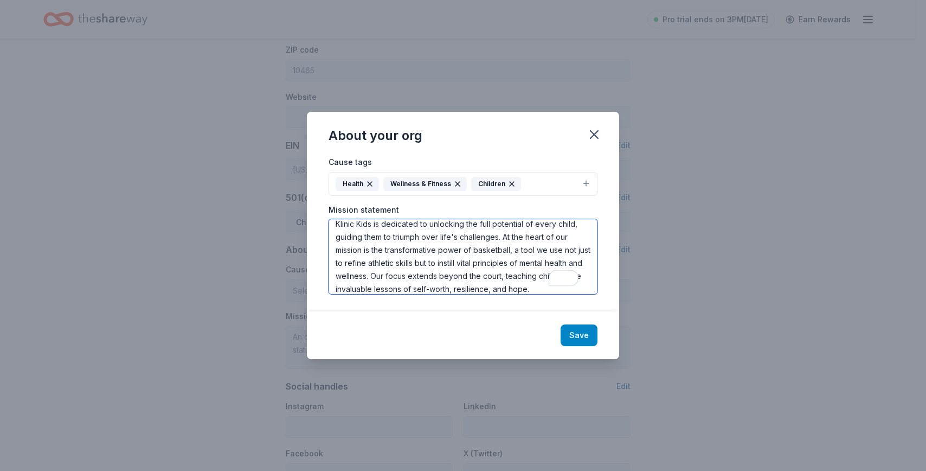
type textarea "Klinic Kids is dedicated to unlocking the full potential of every child, guidin…"
drag, startPoint x: 575, startPoint y: 332, endPoint x: 448, endPoint y: 156, distance: 217.1
click at [575, 331] on button "Save" at bounding box center [579, 335] width 37 height 22
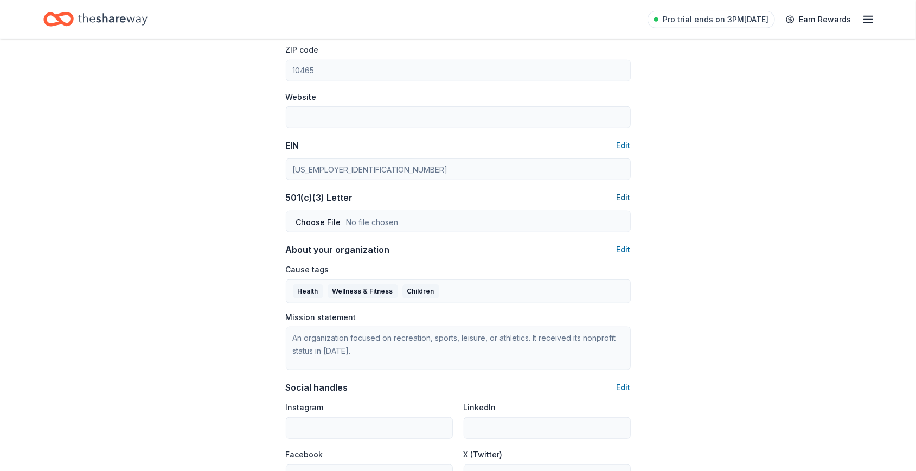
click at [625, 196] on button "Edit" at bounding box center [624, 197] width 14 height 13
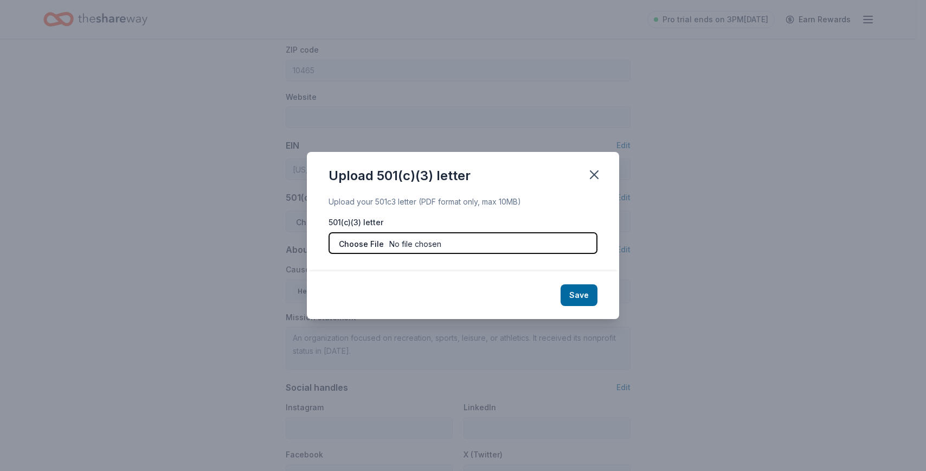
click at [356, 244] on input "file" at bounding box center [463, 243] width 269 height 22
type input "C:\fakepath\Klinic Kids, Inc.2024 990 filing.pdf"
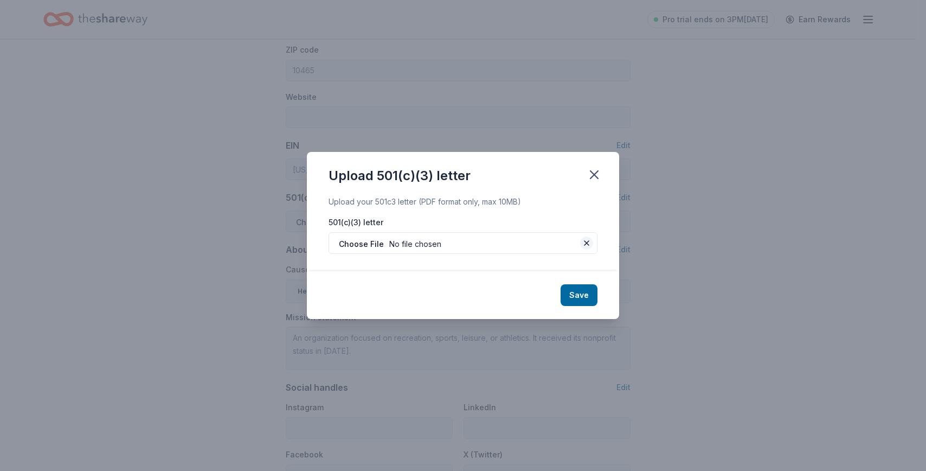
click at [585, 244] on button at bounding box center [586, 242] width 13 height 13
click at [594, 175] on icon "button" at bounding box center [595, 175] width 8 height 8
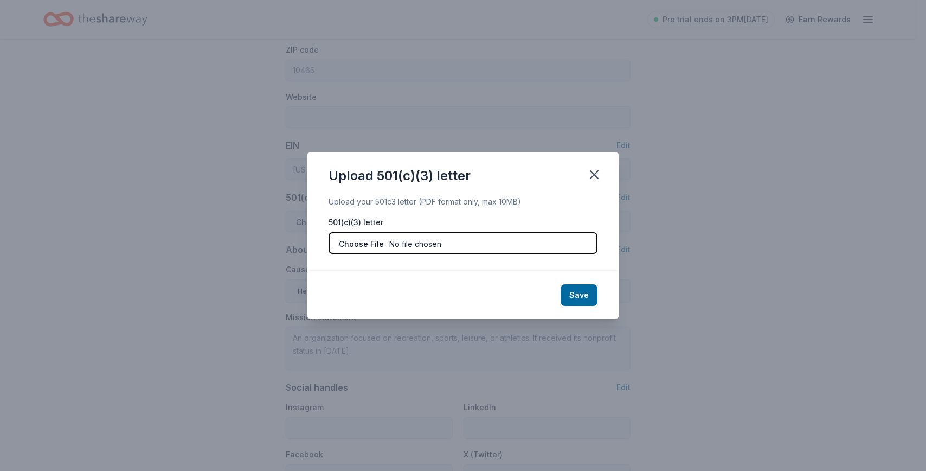
click at [371, 237] on input "file" at bounding box center [463, 243] width 269 height 22
type input "C:\fakepath\FinalLetter_92-1659047_KLINICKIDSINC_03142023_00 (4).pdf"
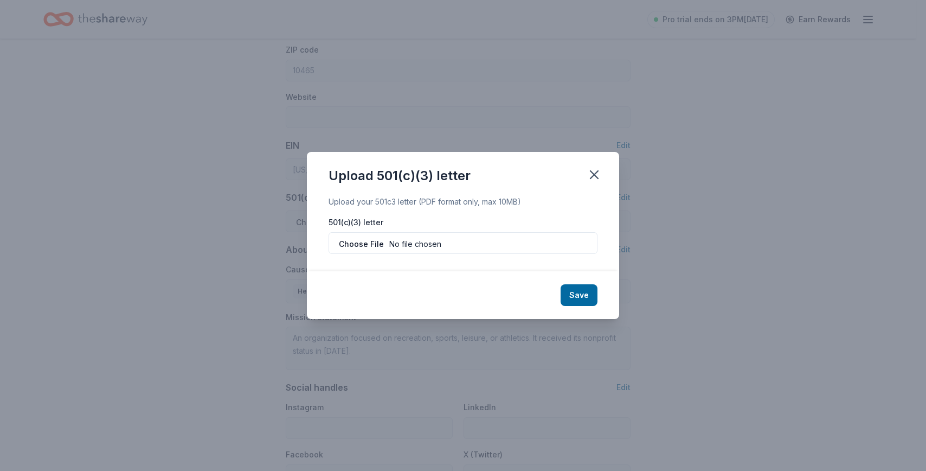
drag, startPoint x: 371, startPoint y: 237, endPoint x: 567, endPoint y: 286, distance: 202.4
click at [576, 297] on div "Save" at bounding box center [463, 295] width 312 height 48
click at [583, 299] on button "Save" at bounding box center [579, 295] width 37 height 22
click at [593, 174] on icon "button" at bounding box center [595, 175] width 8 height 8
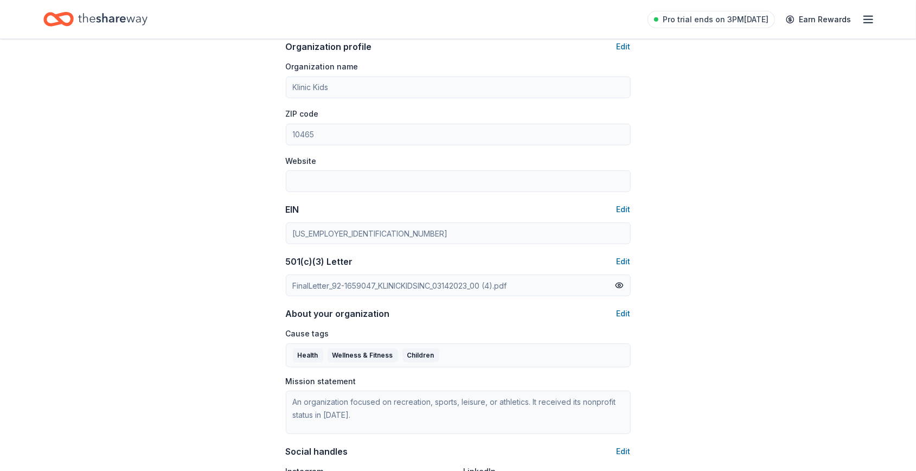
scroll to position [271, 0]
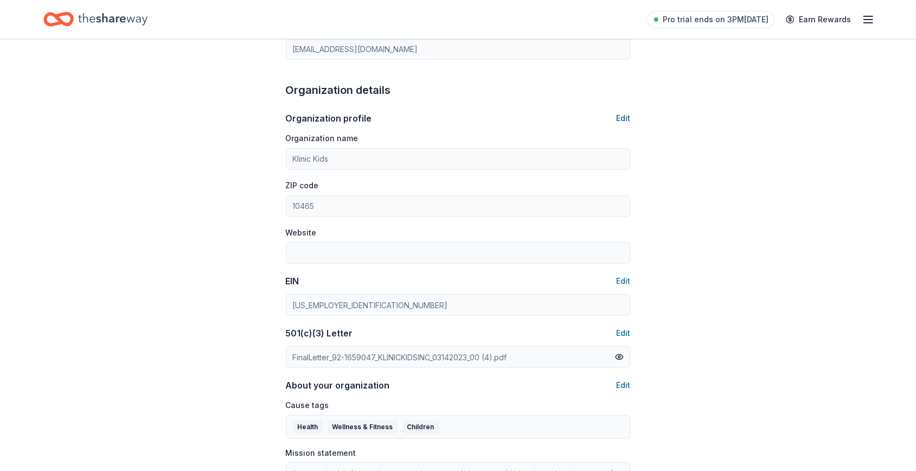
click at [624, 118] on button "Edit" at bounding box center [624, 118] width 14 height 13
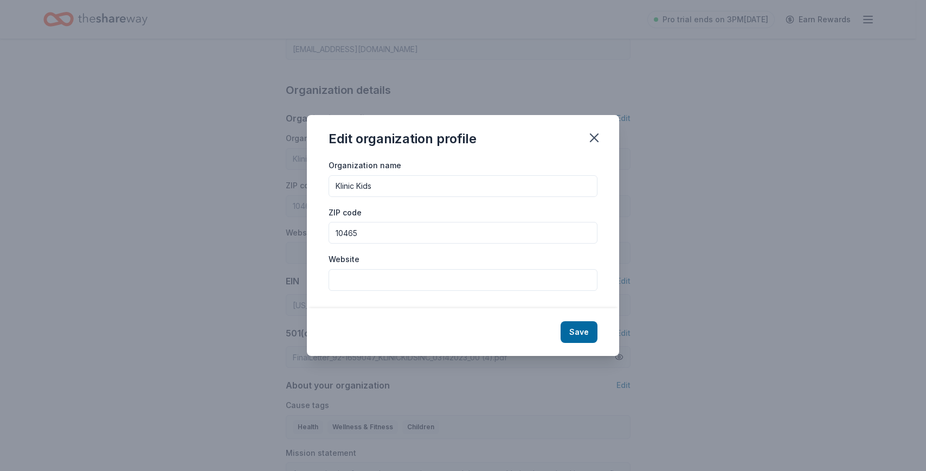
click at [471, 277] on input "Website" at bounding box center [463, 280] width 269 height 22
type input "www.klinickids.com"
click at [584, 331] on button "Save" at bounding box center [579, 332] width 37 height 22
type input "www.klinickids.com"
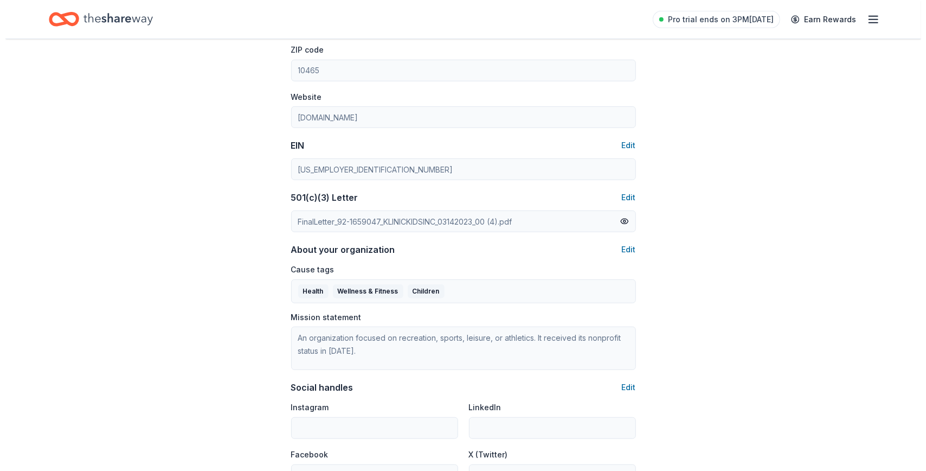
scroll to position [577, 0]
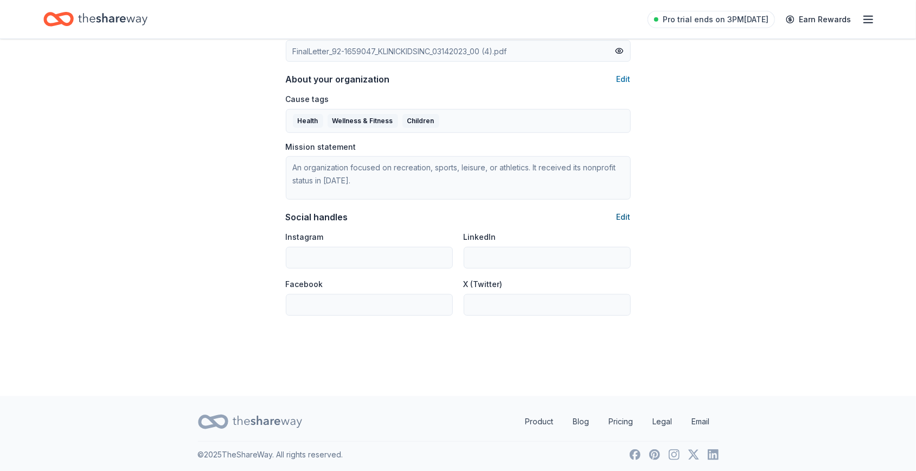
click at [622, 213] on button "Edit" at bounding box center [624, 216] width 14 height 13
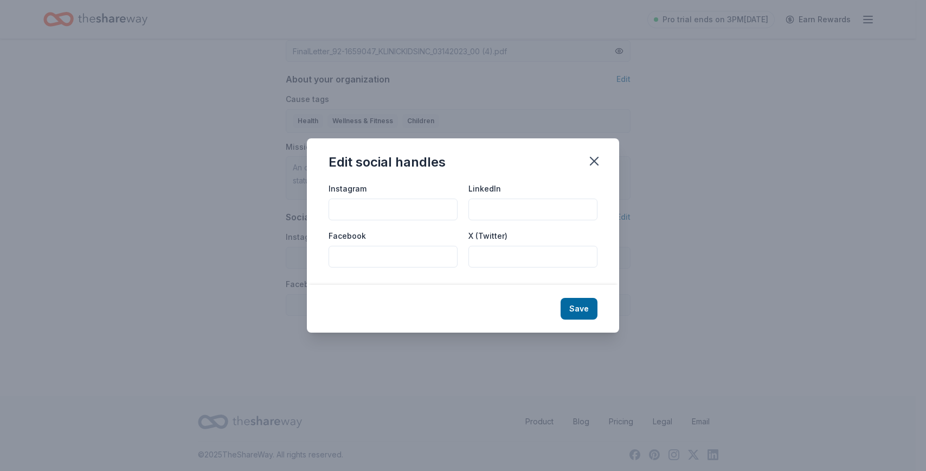
click at [364, 206] on input "Instagram" at bounding box center [393, 210] width 129 height 22
paste input "https://www.instagram.com/klinickids/"
type input "https://www.instagram.com/klinickids/"
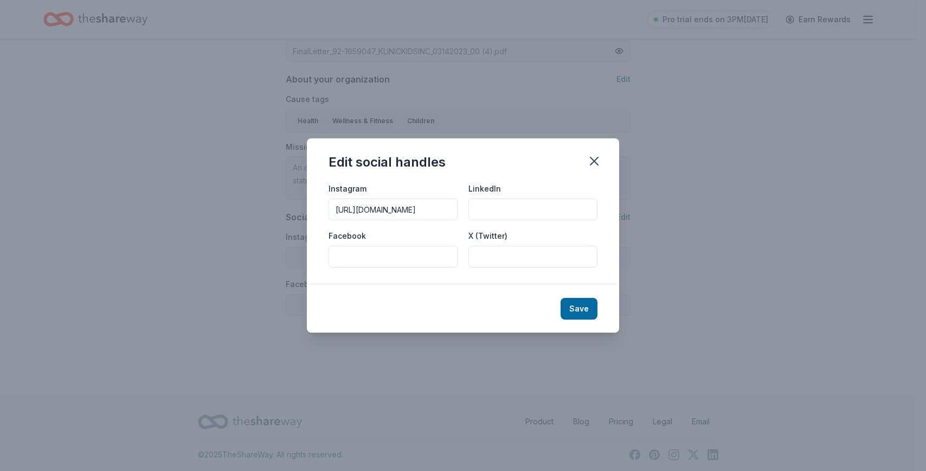
click at [485, 206] on input "LinkedIn" at bounding box center [533, 210] width 129 height 22
paste input "https://www.linkedin.com/company/klinic-kids/"
type input "https://www.linkedin.com/company/klinic-kids/"
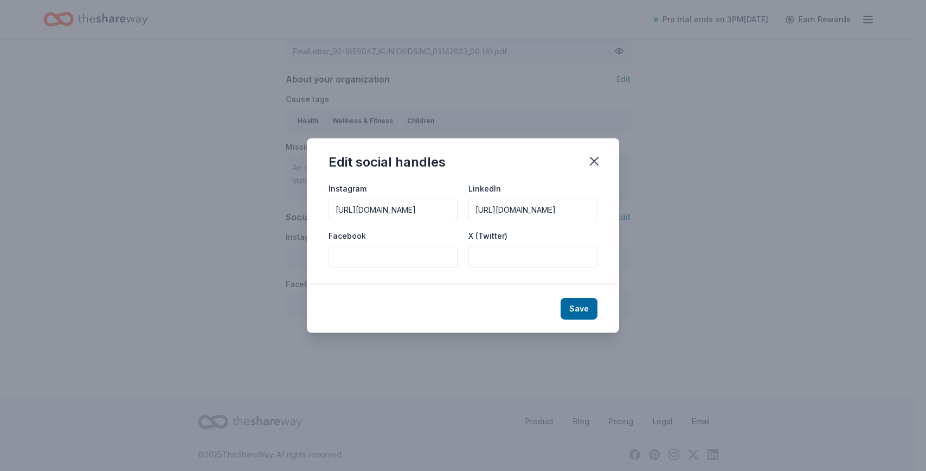
click at [344, 246] on input "Facebook" at bounding box center [393, 257] width 129 height 22
paste input "https://www.facebook.com/p/Klinic-Kids-61558919711412/"
type input "https://www.facebook.com/p/Klinic-Kids-61558919711412/"
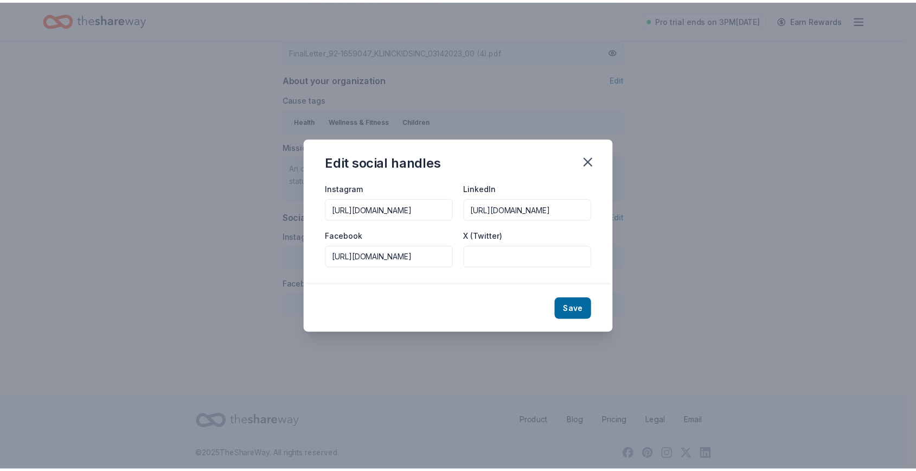
scroll to position [0, 0]
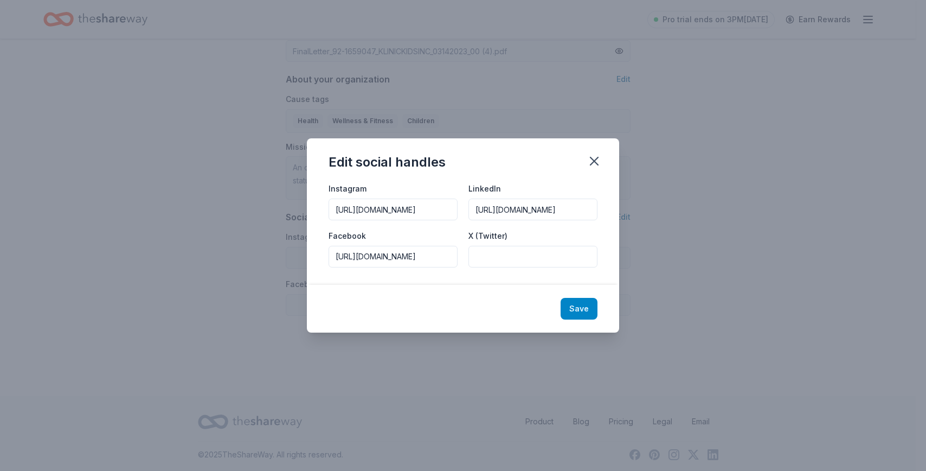
click at [585, 305] on button "Save" at bounding box center [579, 309] width 37 height 22
type input "https://www.instagram.com/klinickids/"
type input "https://www.linkedin.com/company/klinic-kids/"
type input "https://www.facebook.com/p/Klinic-Kids-61558919711412/"
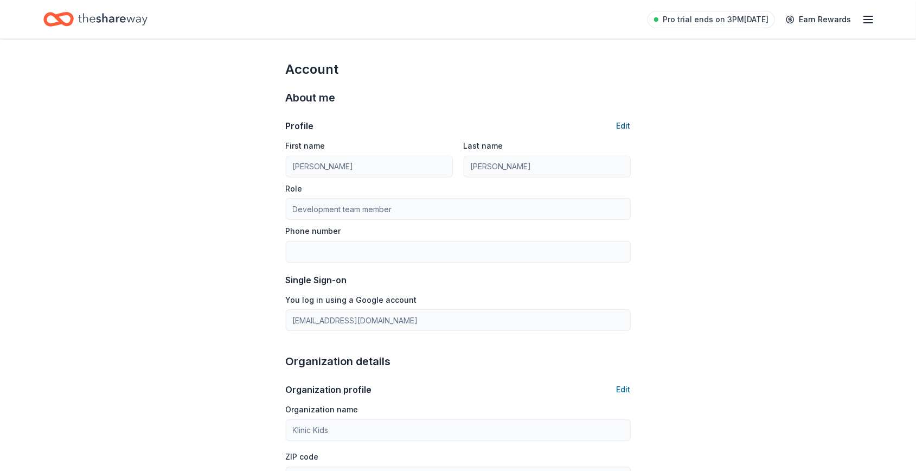
click at [623, 127] on button "Edit" at bounding box center [624, 125] width 14 height 13
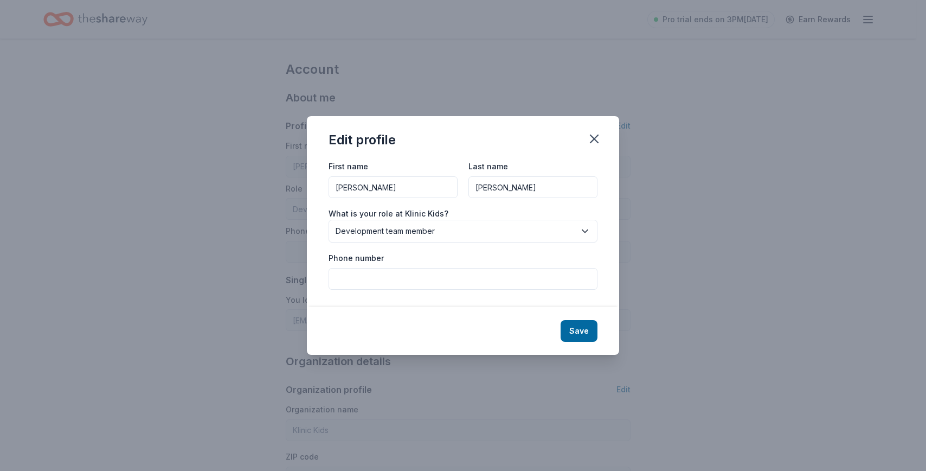
click at [380, 280] on input "Phone number" at bounding box center [463, 279] width 269 height 22
type input "717-798-8020"
click at [590, 331] on button "Save" at bounding box center [579, 331] width 37 height 22
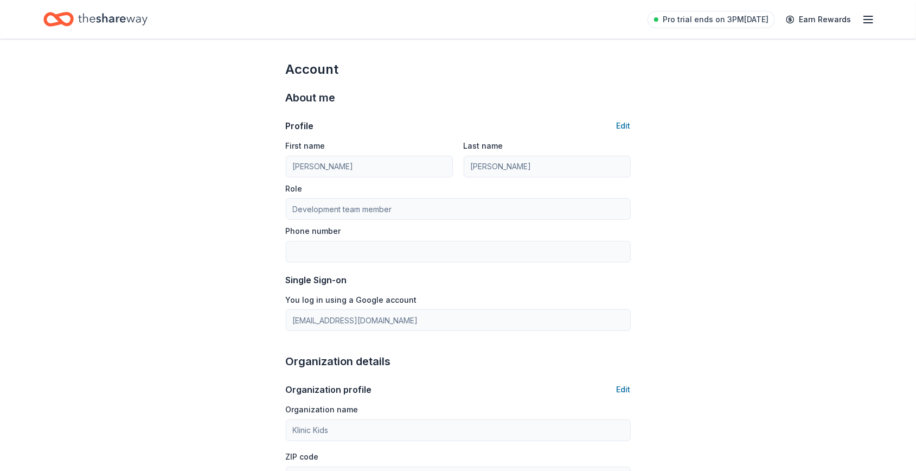
type input "717-798-8020"
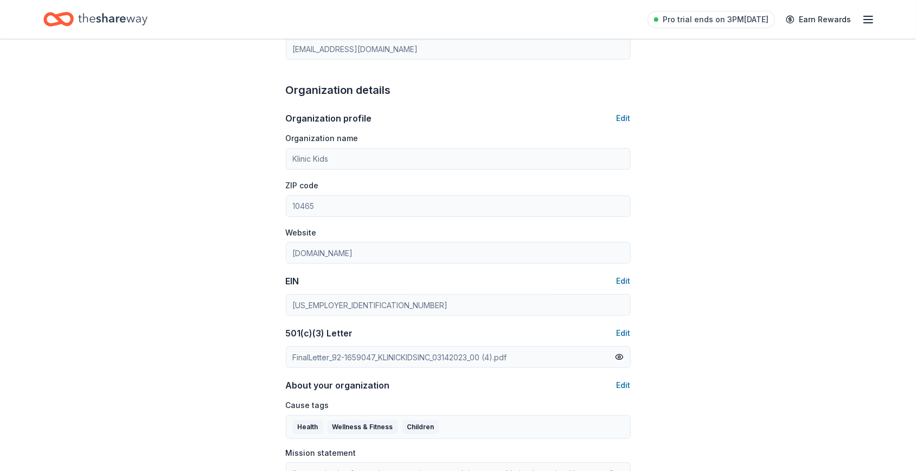
scroll to position [577, 0]
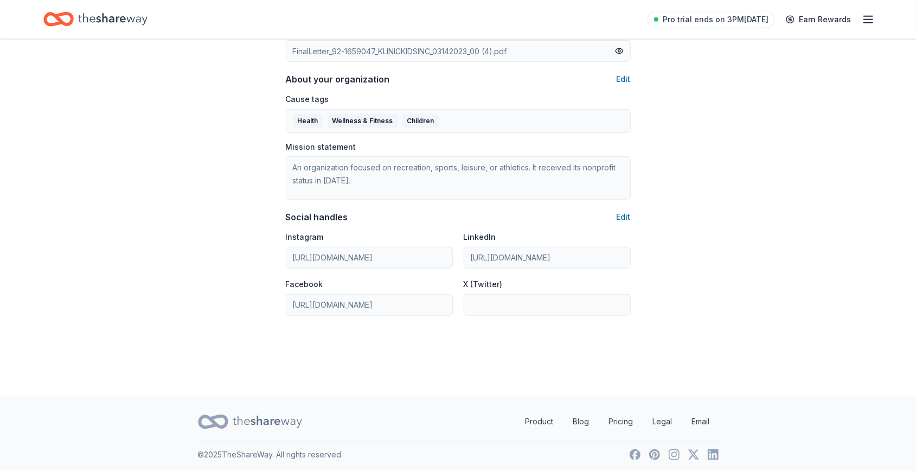
click at [107, 18] on icon "Home" at bounding box center [112, 19] width 69 height 12
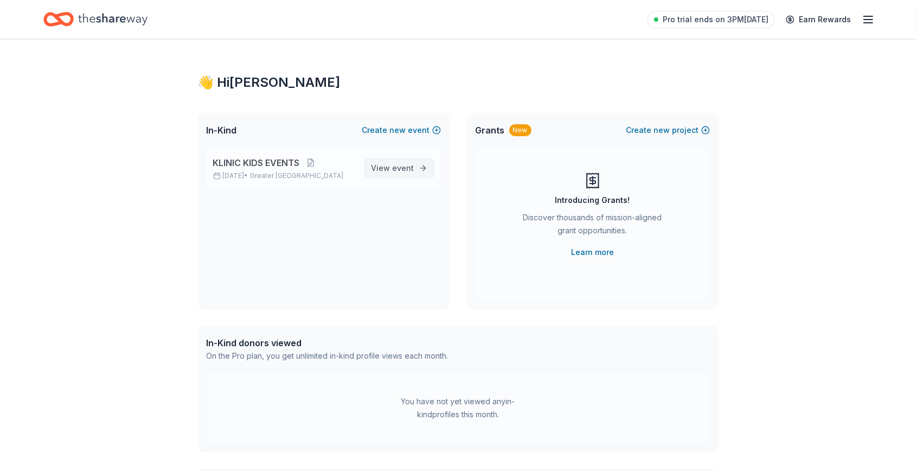
click at [409, 167] on span "event" at bounding box center [404, 167] width 22 height 9
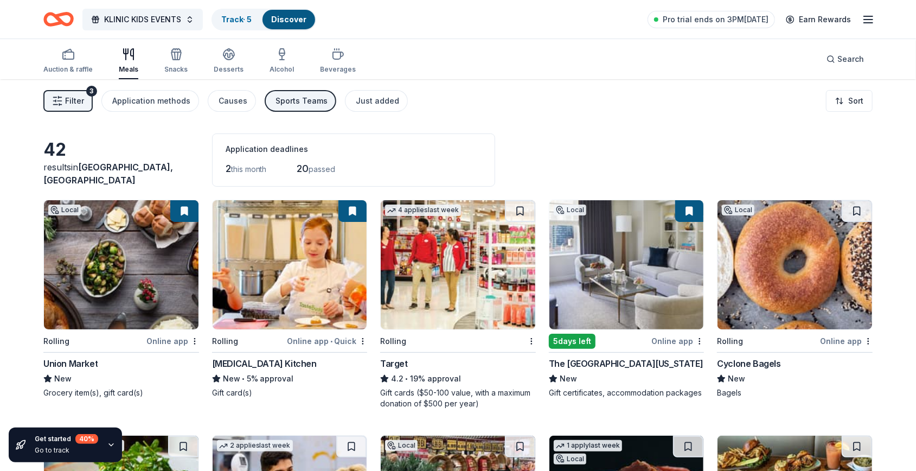
click at [286, 104] on div "Sports Teams" at bounding box center [302, 100] width 52 height 13
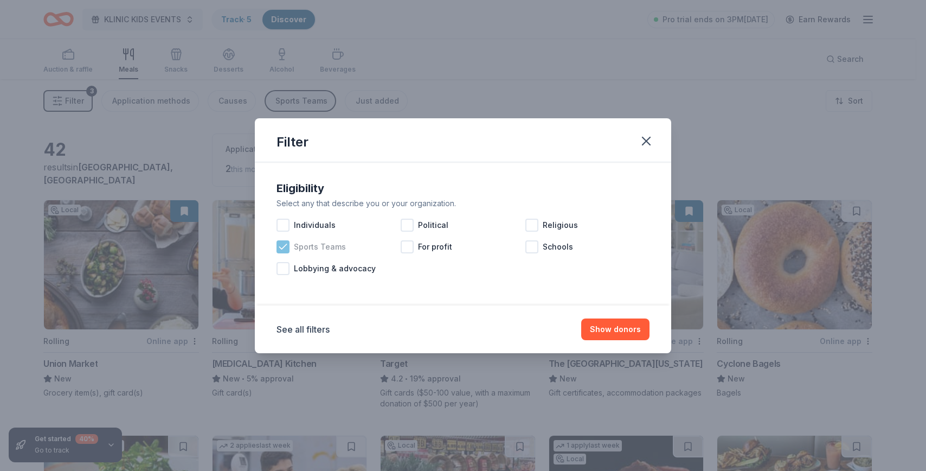
click at [287, 243] on icon at bounding box center [283, 246] width 11 height 11
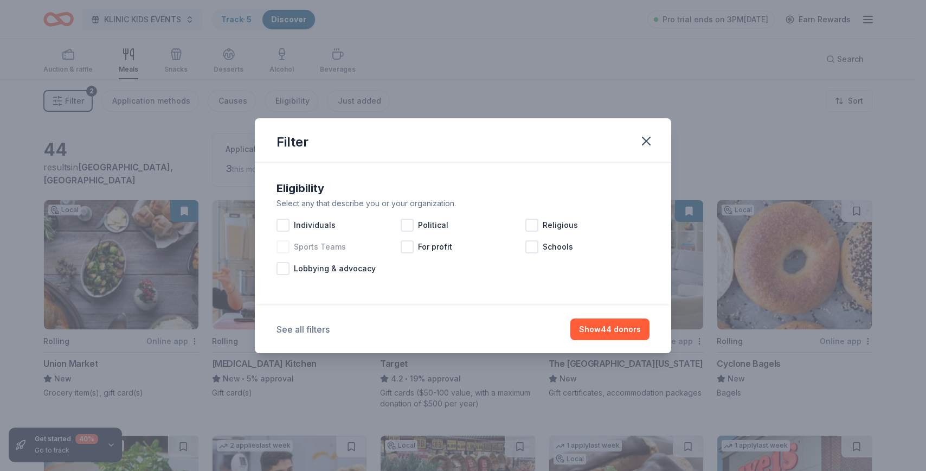
click at [308, 329] on button "See all filters" at bounding box center [303, 329] width 53 height 13
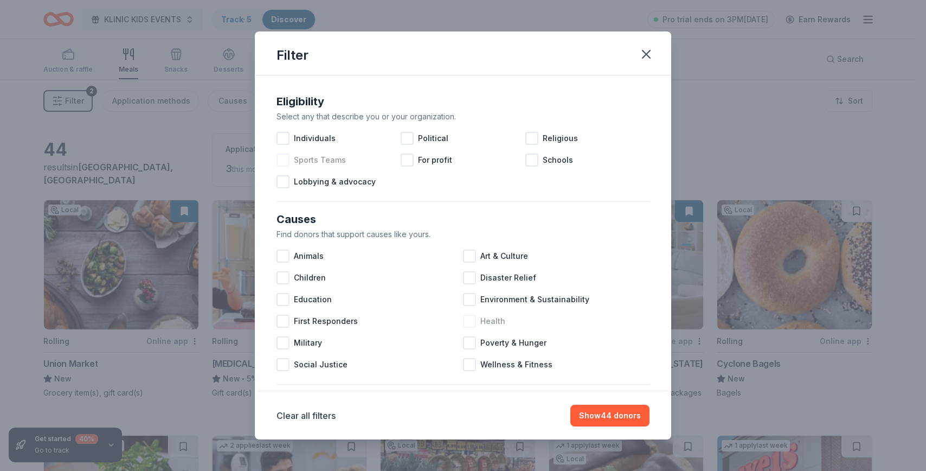
click at [463, 317] on div at bounding box center [469, 321] width 13 height 13
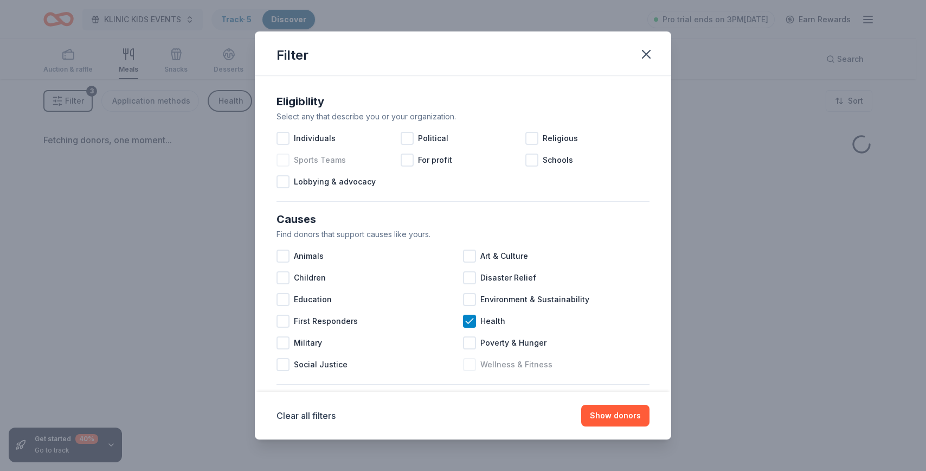
click at [466, 361] on div at bounding box center [469, 364] width 13 height 13
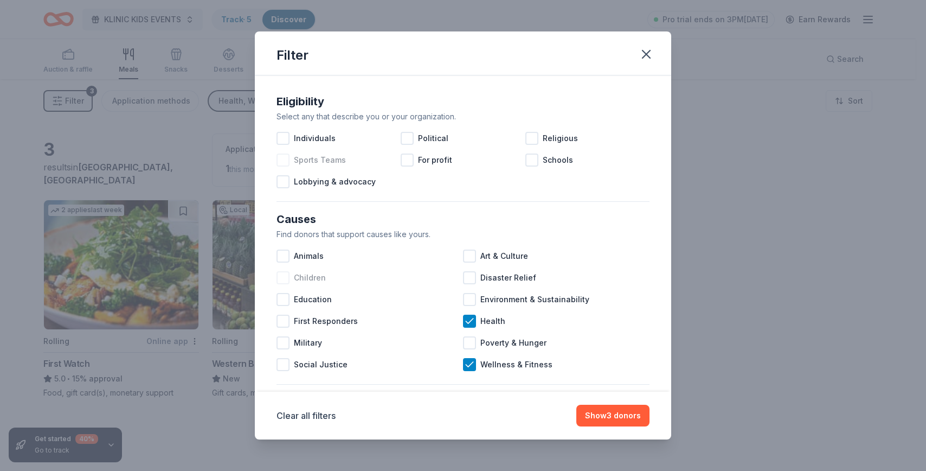
click at [283, 279] on div at bounding box center [283, 277] width 13 height 13
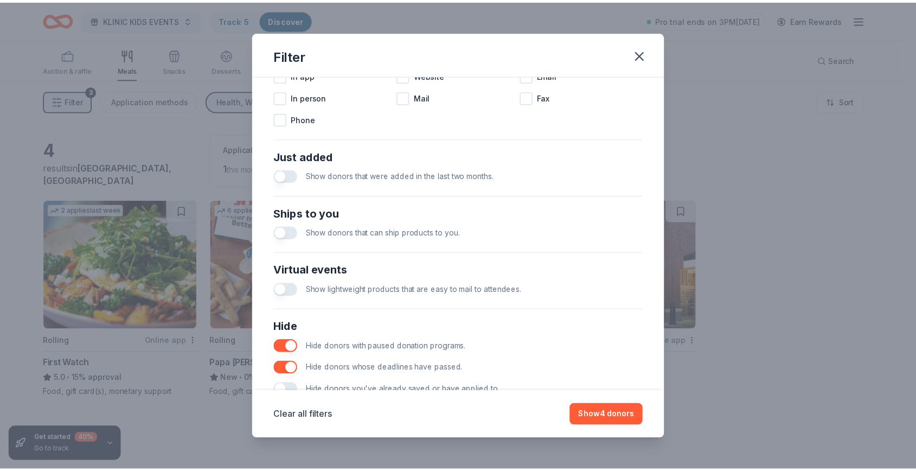
scroll to position [397, 0]
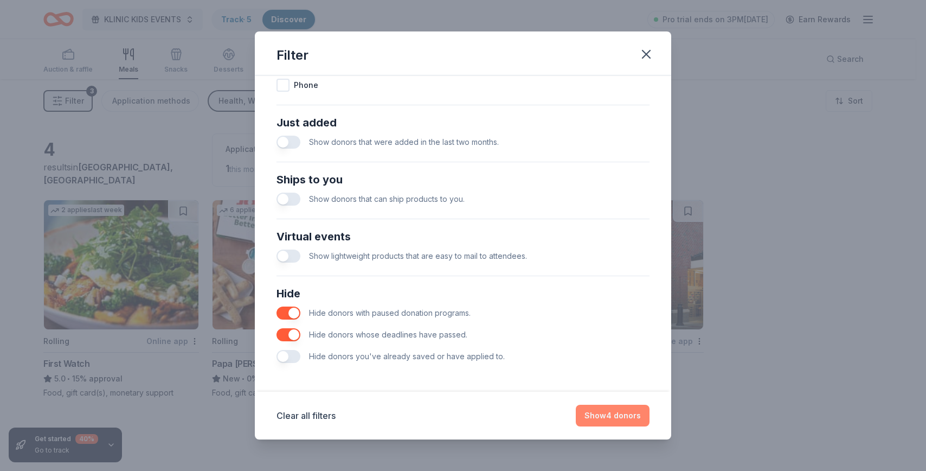
click at [613, 413] on button "Show 4 donors" at bounding box center [613, 416] width 74 height 22
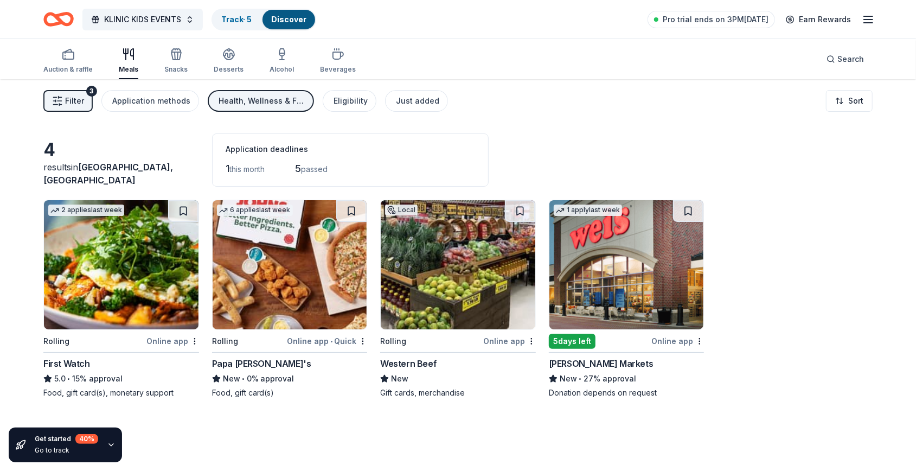
drag, startPoint x: 614, startPoint y: 414, endPoint x: 315, endPoint y: 421, distance: 299.5
click at [315, 421] on div "4 results in Brooklyn, NY Application deadlines 1 this month 5 passed 2 applies…" at bounding box center [458, 314] width 916 height 471
click at [458, 321] on img at bounding box center [458, 264] width 155 height 129
click at [645, 271] on img at bounding box center [626, 264] width 155 height 129
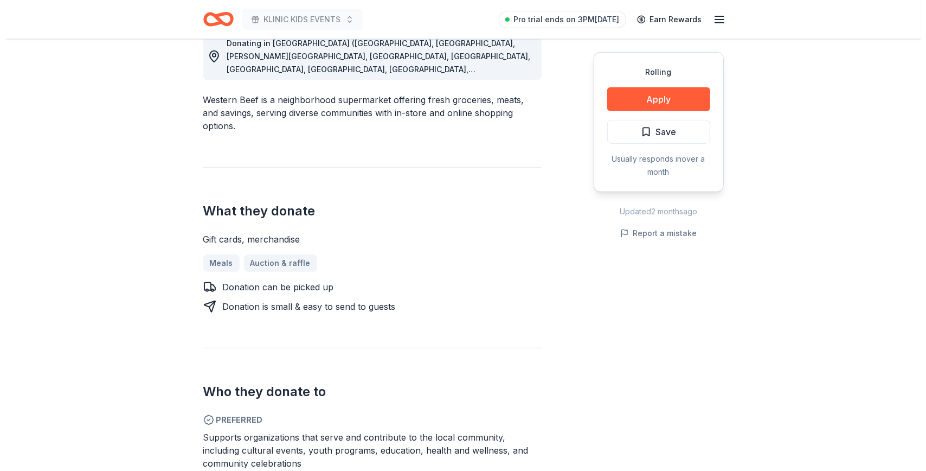
scroll to position [282, 0]
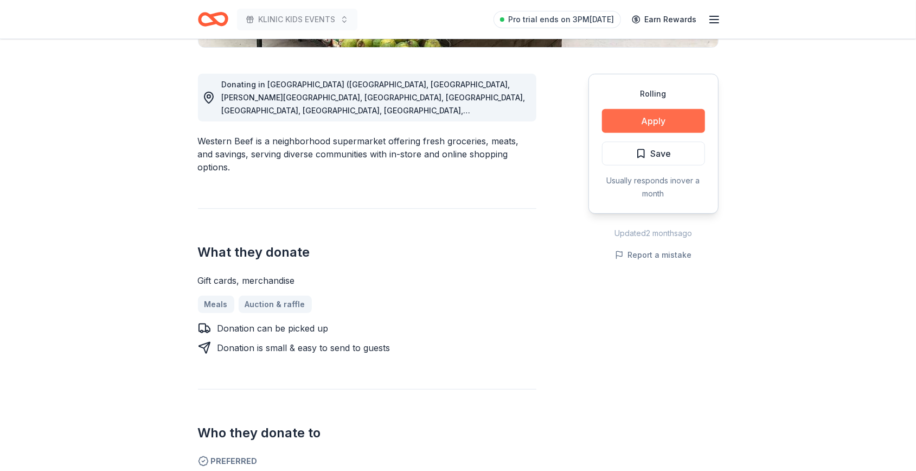
click at [641, 116] on button "Apply" at bounding box center [653, 121] width 103 height 24
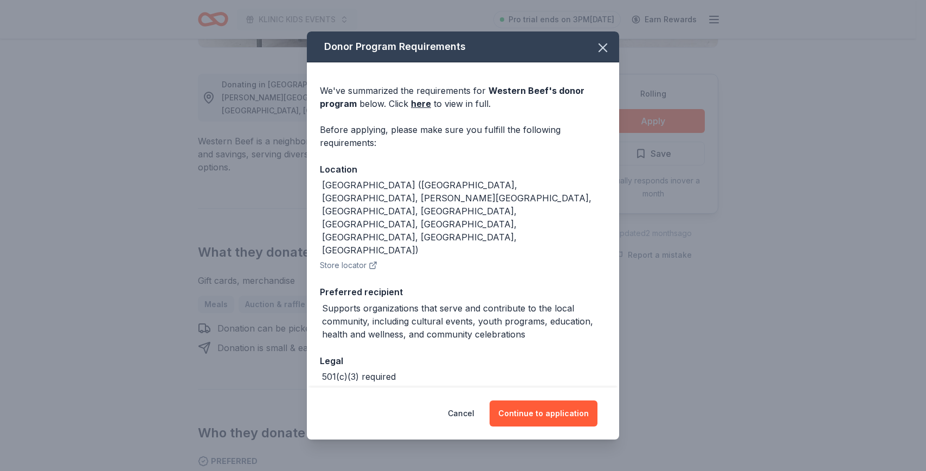
scroll to position [1, 0]
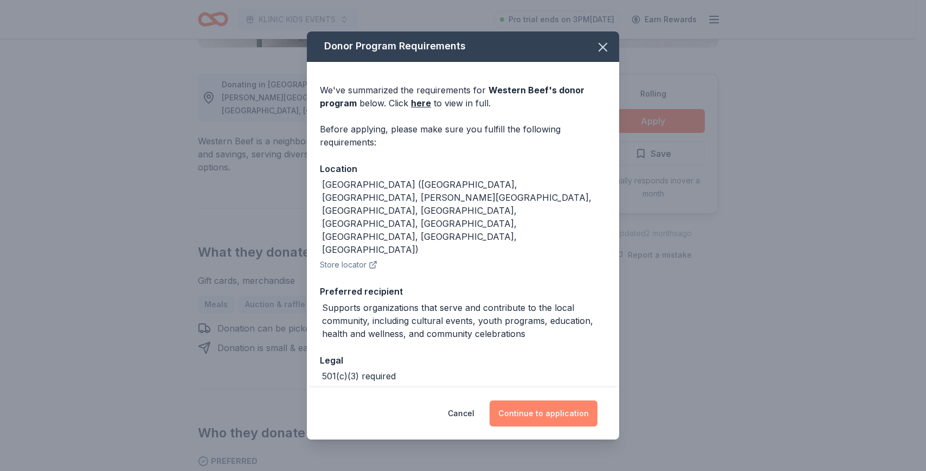
click at [553, 411] on button "Continue to application" at bounding box center [544, 413] width 108 height 26
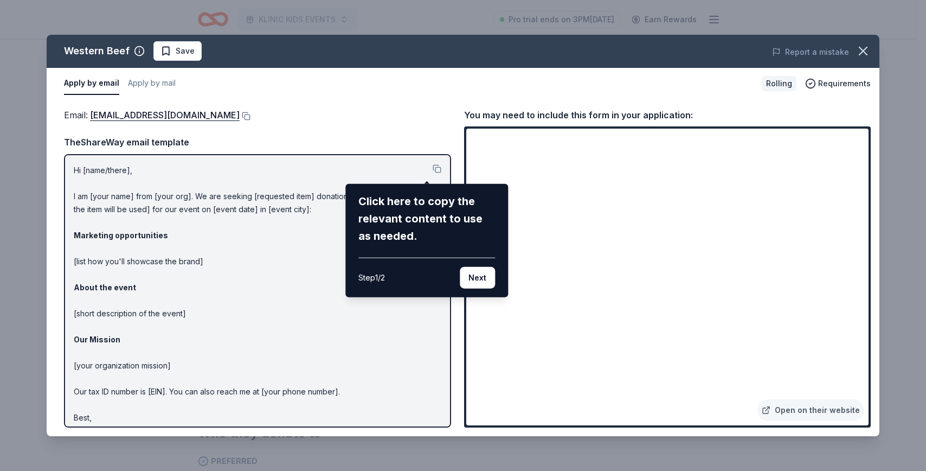
drag, startPoint x: 91, startPoint y: 113, endPoint x: 209, endPoint y: 113, distance: 118.8
click at [209, 113] on div "Western Beef Save Report a mistake Apply by email Apply by mail Rolling Require…" at bounding box center [463, 235] width 833 height 401
click at [219, 114] on div "Western Beef Save Report a mistake Apply by email Apply by mail Rolling Require…" at bounding box center [463, 235] width 833 height 401
click at [487, 282] on button "Next" at bounding box center [477, 278] width 35 height 22
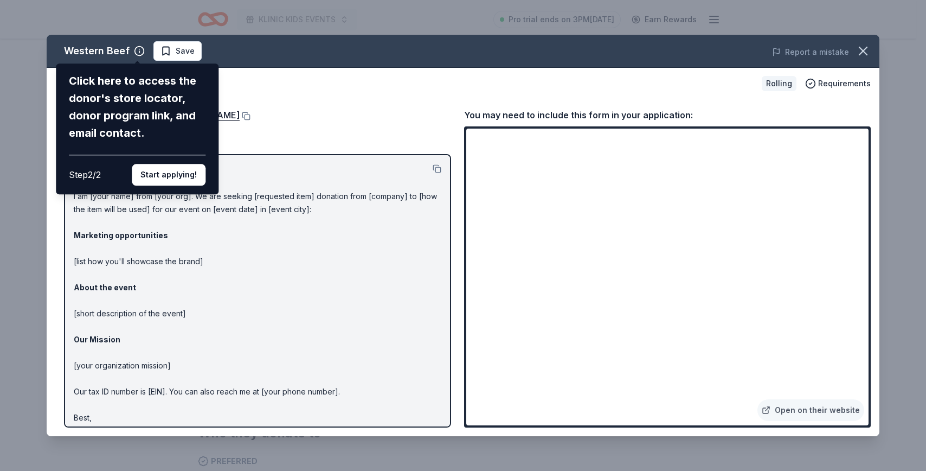
click at [335, 84] on div "Western Beef Click here to access the donor's store locator, donor program link…" at bounding box center [463, 235] width 833 height 401
click at [167, 171] on button "Start applying!" at bounding box center [169, 175] width 74 height 22
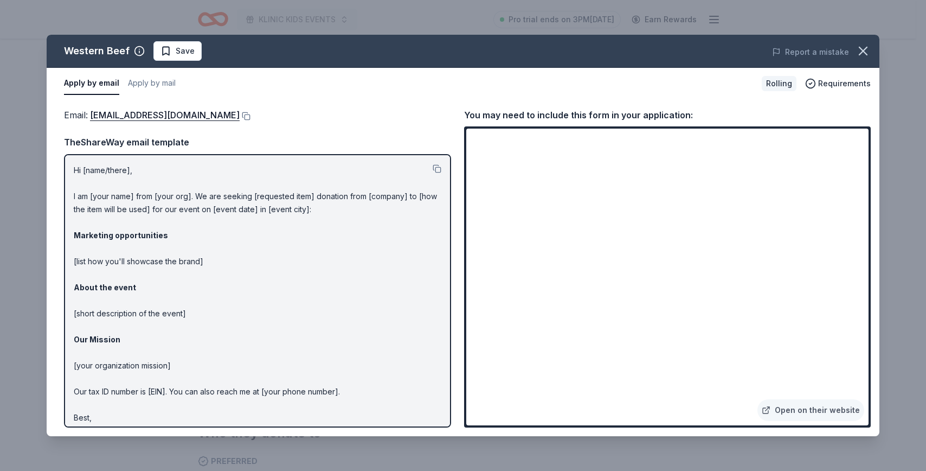
click at [220, 115] on div "Western Beef Save Report a mistake Apply by email Apply by mail Rolling Require…" at bounding box center [463, 235] width 833 height 401
drag, startPoint x: 209, startPoint y: 113, endPoint x: 104, endPoint y: 112, distance: 105.8
click at [104, 112] on div "Western Beef Save Report a mistake Apply by email Apply by mail Rolling Require…" at bounding box center [463, 235] width 833 height 401
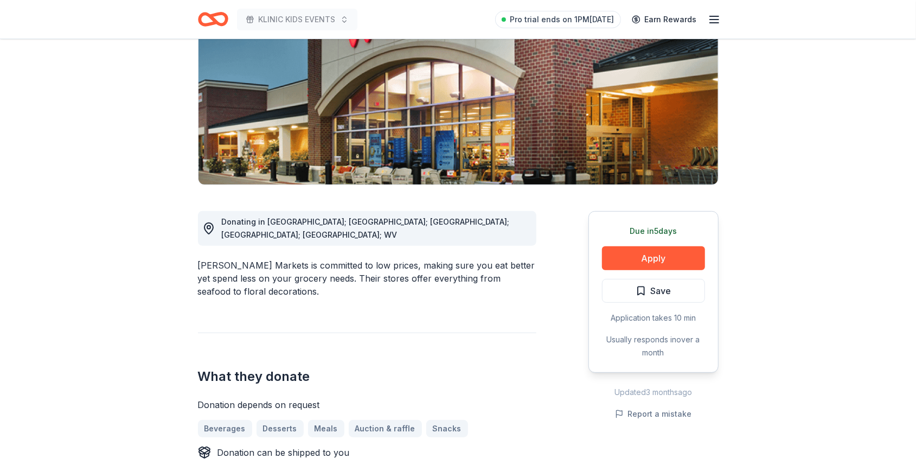
scroll to position [203, 0]
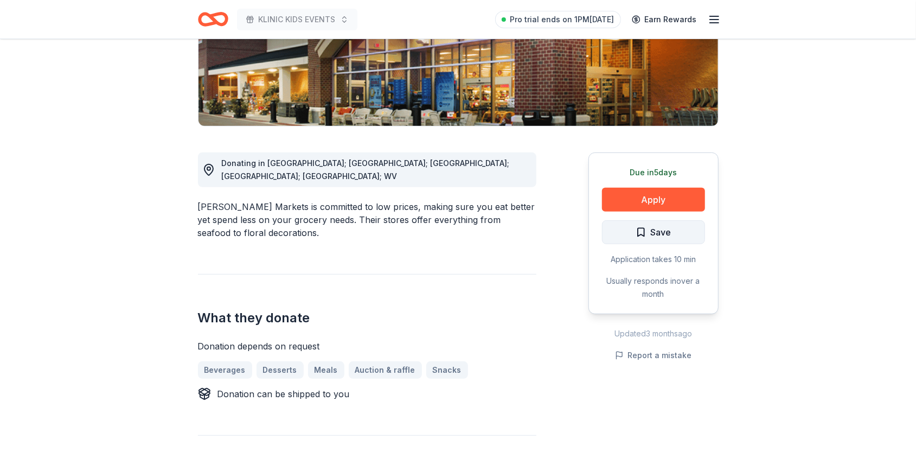
click at [642, 226] on span "Save" at bounding box center [654, 232] width 36 height 14
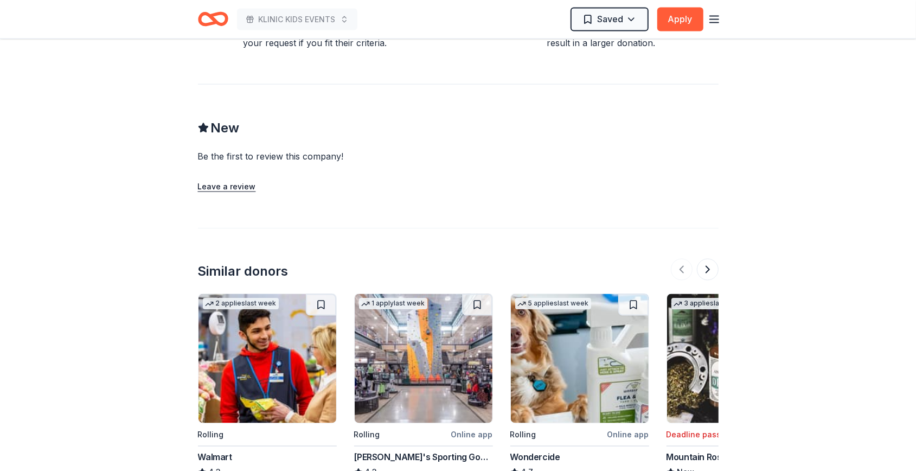
scroll to position [1220, 0]
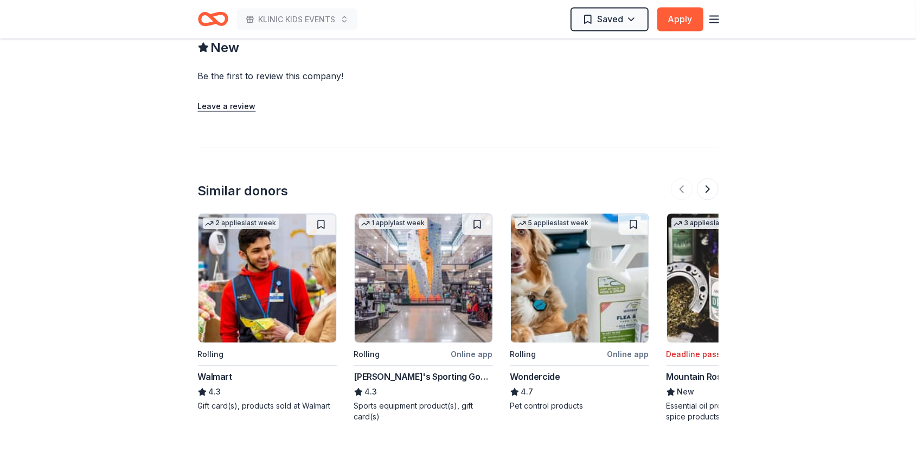
click at [399, 280] on img at bounding box center [424, 278] width 138 height 129
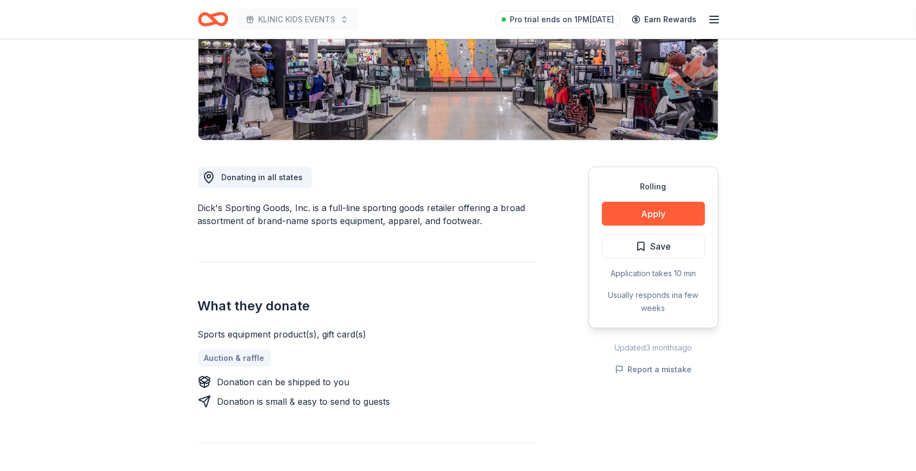
scroll to position [203, 0]
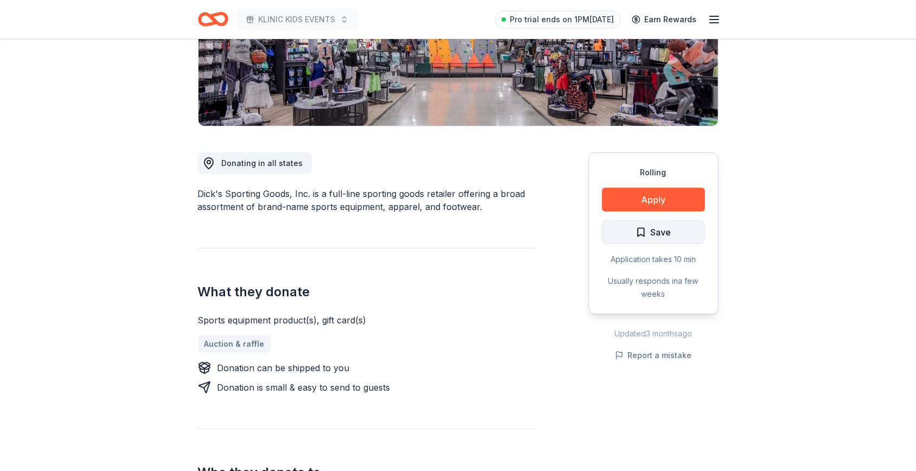
click at [645, 230] on span "Save" at bounding box center [654, 232] width 36 height 14
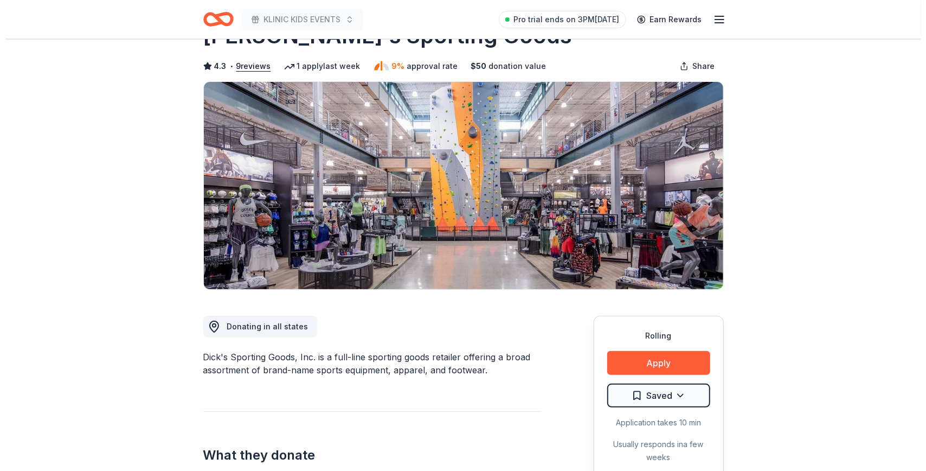
scroll to position [0, 0]
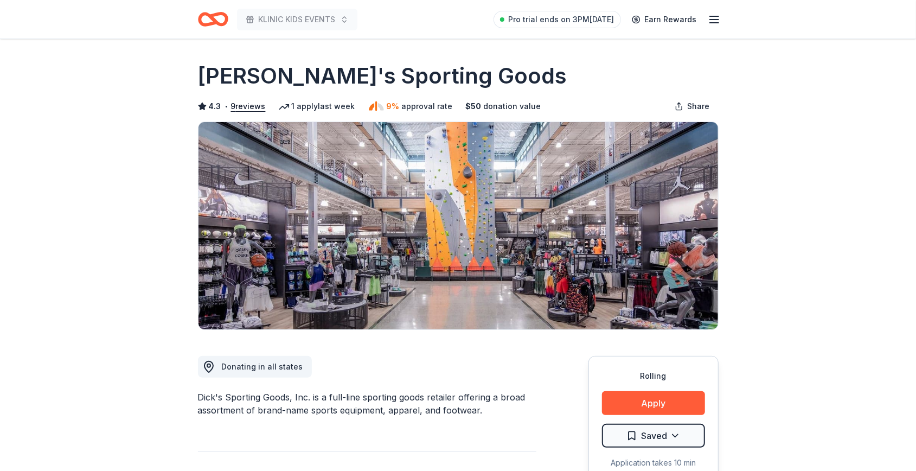
click at [215, 15] on icon "Home" at bounding box center [217, 19] width 17 height 11
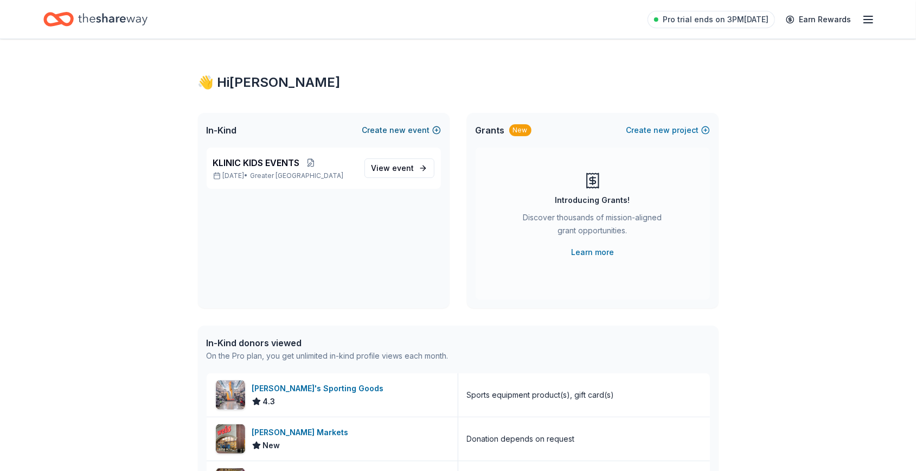
click at [409, 126] on button "Create new event" at bounding box center [401, 130] width 79 height 13
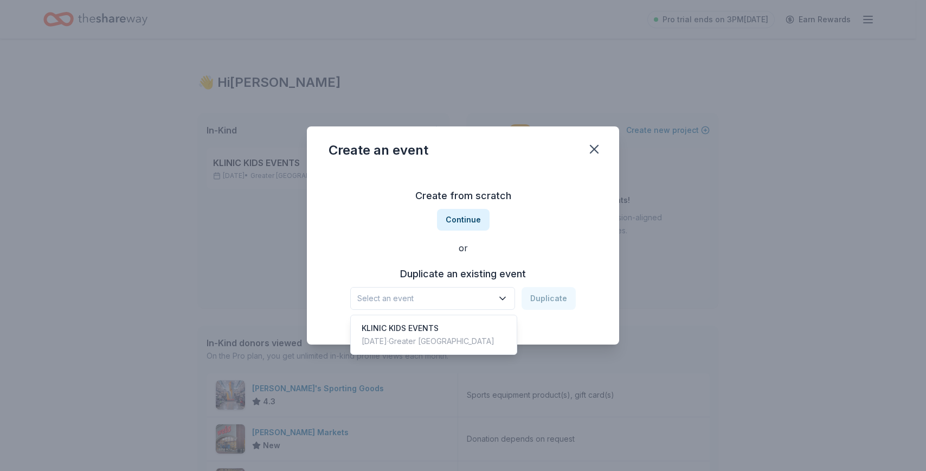
click at [472, 299] on span "Select an event" at bounding box center [425, 298] width 136 height 13
click at [464, 331] on div "KLINIC KIDS EVENTS [DATE] · Greater [GEOGRAPHIC_DATA]" at bounding box center [434, 334] width 162 height 35
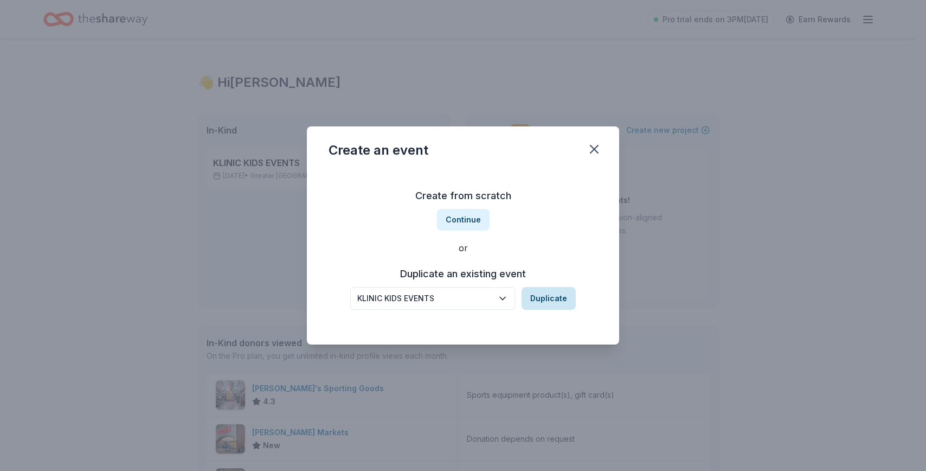
click at [548, 300] on button "Duplicate" at bounding box center [549, 298] width 54 height 23
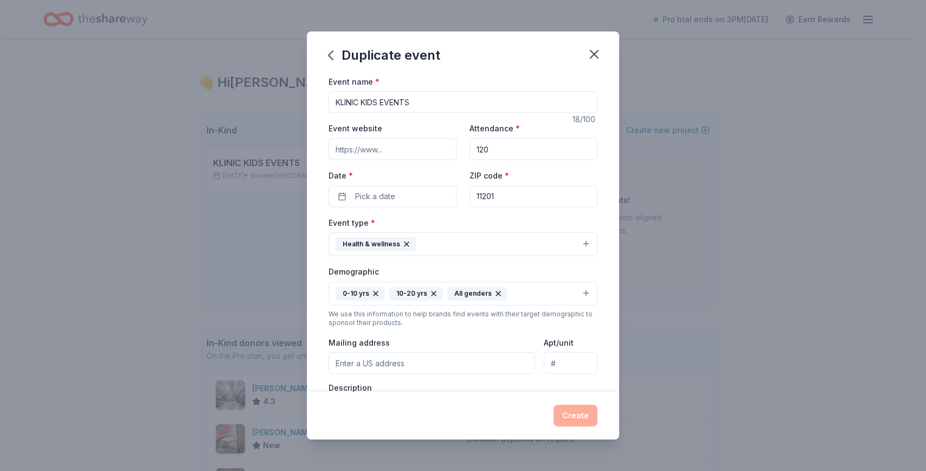
click at [437, 245] on button "Health & wellness" at bounding box center [463, 244] width 269 height 24
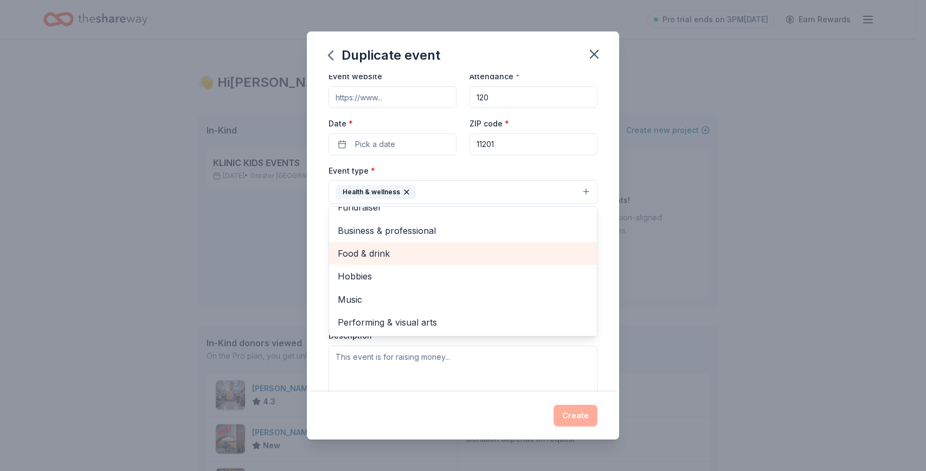
scroll to position [136, 0]
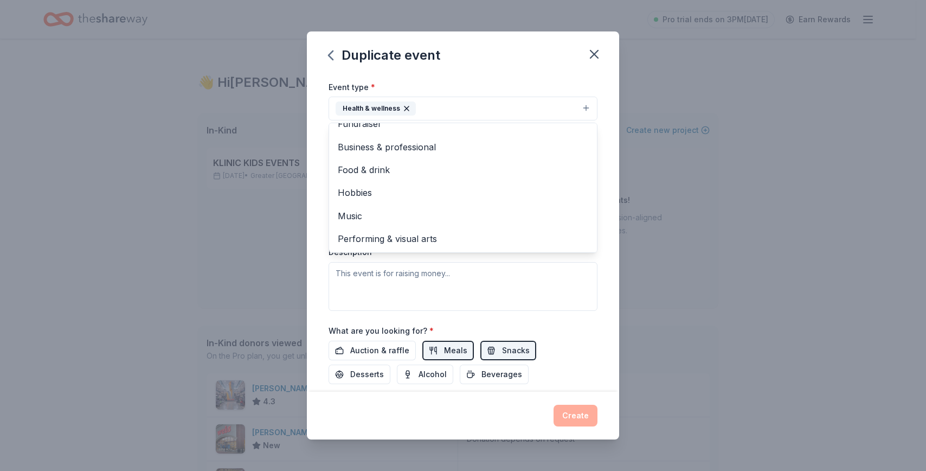
click at [315, 279] on div "Event name * KLINIC KIDS EVENTS 18 /100 Event website Attendance * 120 Date * P…" at bounding box center [463, 233] width 312 height 317
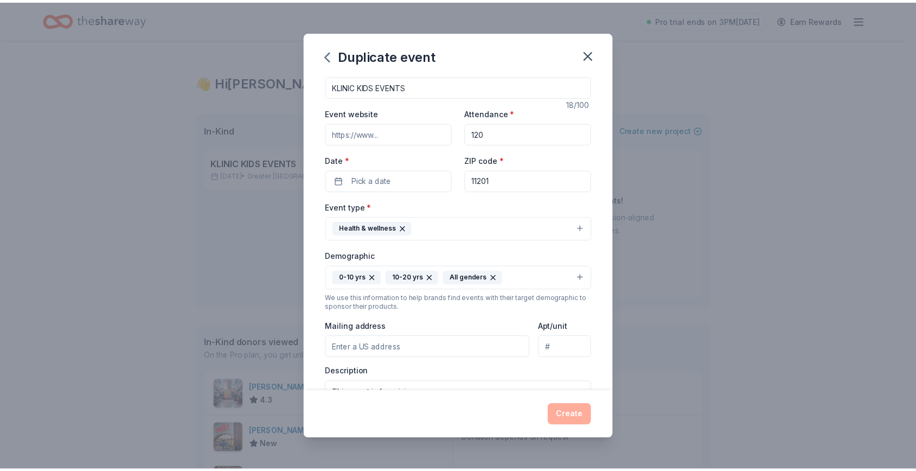
scroll to position [0, 0]
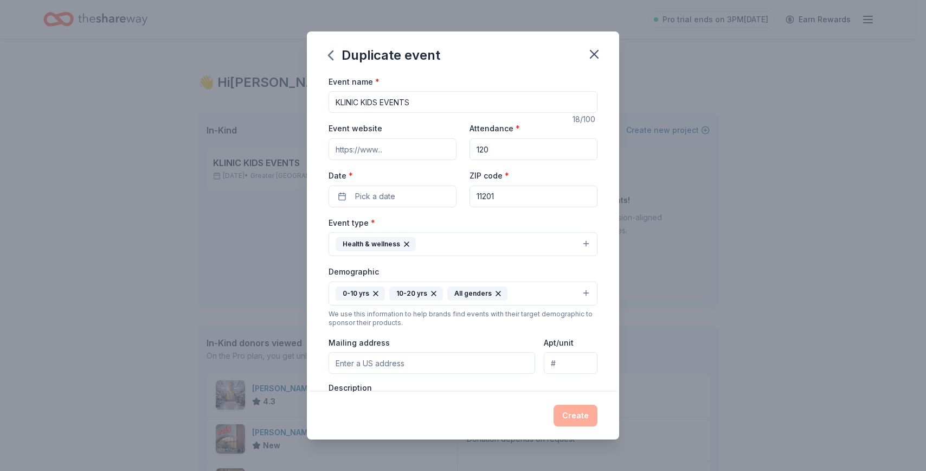
click at [257, 235] on div "Duplicate event Event name * KLINIC KIDS EVENTS 18 /100 Event website Attendanc…" at bounding box center [463, 235] width 926 height 471
click at [592, 55] on icon "button" at bounding box center [595, 54] width 8 height 8
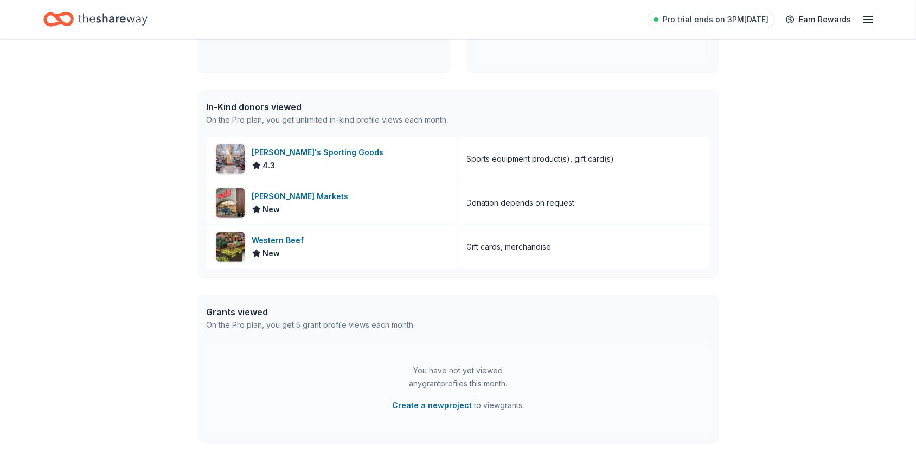
scroll to position [319, 0]
